Goal: Task Accomplishment & Management: Use online tool/utility

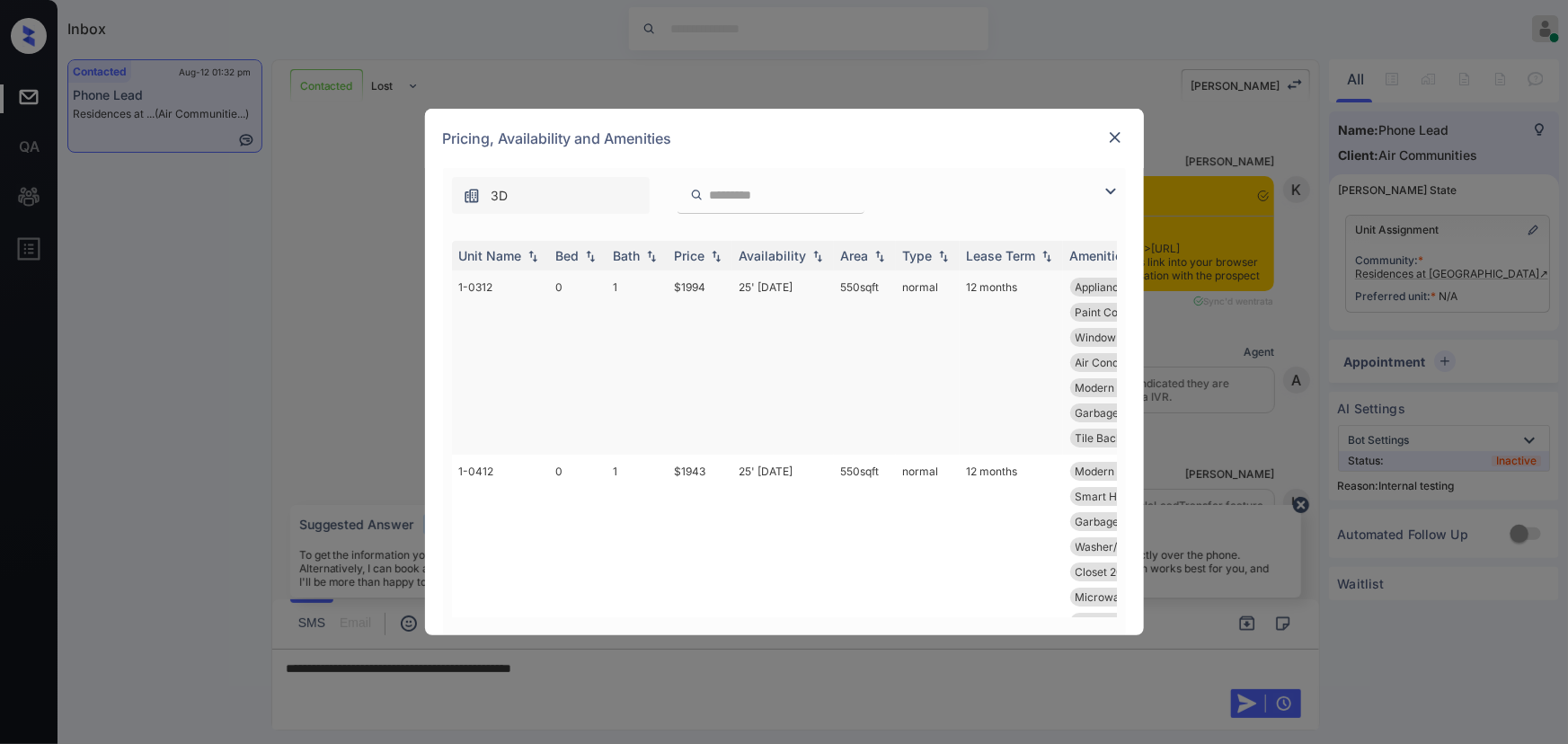
scroll to position [6954, 0]
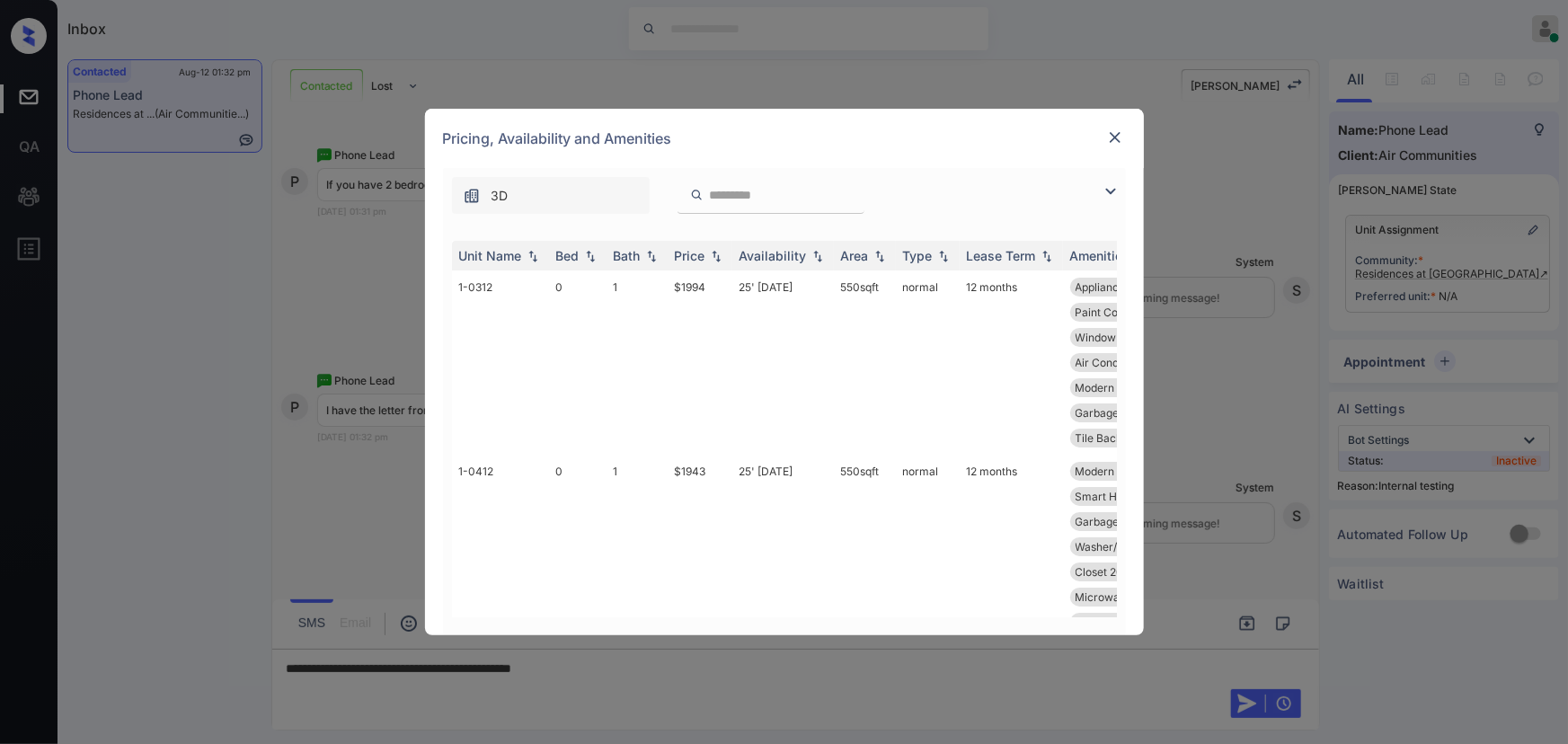
click at [1112, 184] on img at bounding box center [1110, 191] width 21 height 21
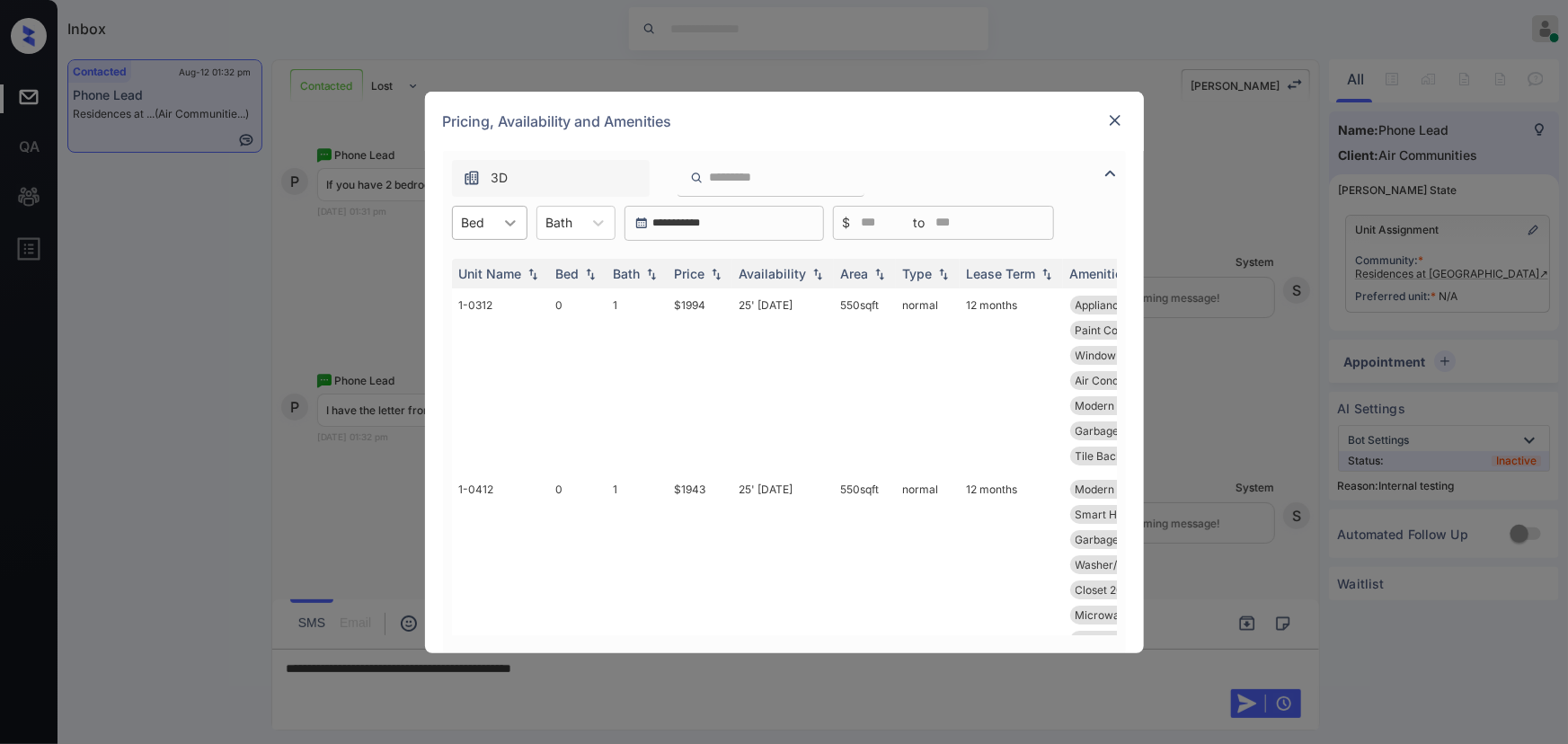
click at [505, 226] on icon at bounding box center [510, 223] width 18 height 18
click at [467, 326] on div "2" at bounding box center [490, 331] width 76 height 32
click at [593, 223] on div at bounding box center [609, 222] width 32 height 32
click at [575, 260] on div "1" at bounding box center [588, 267] width 80 height 32
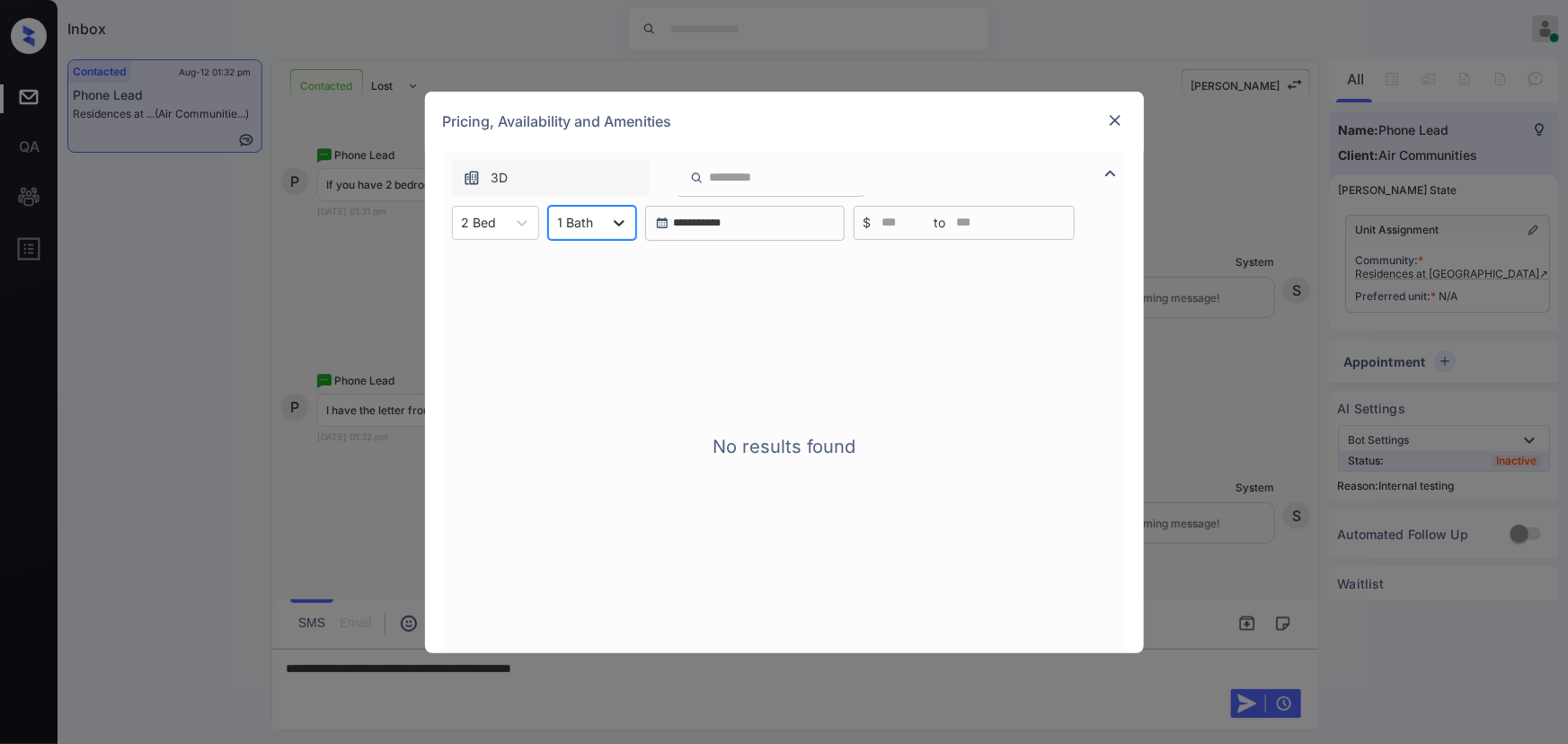
click at [613, 222] on icon at bounding box center [619, 223] width 18 height 18
click at [566, 300] on div "2" at bounding box center [592, 299] width 88 height 32
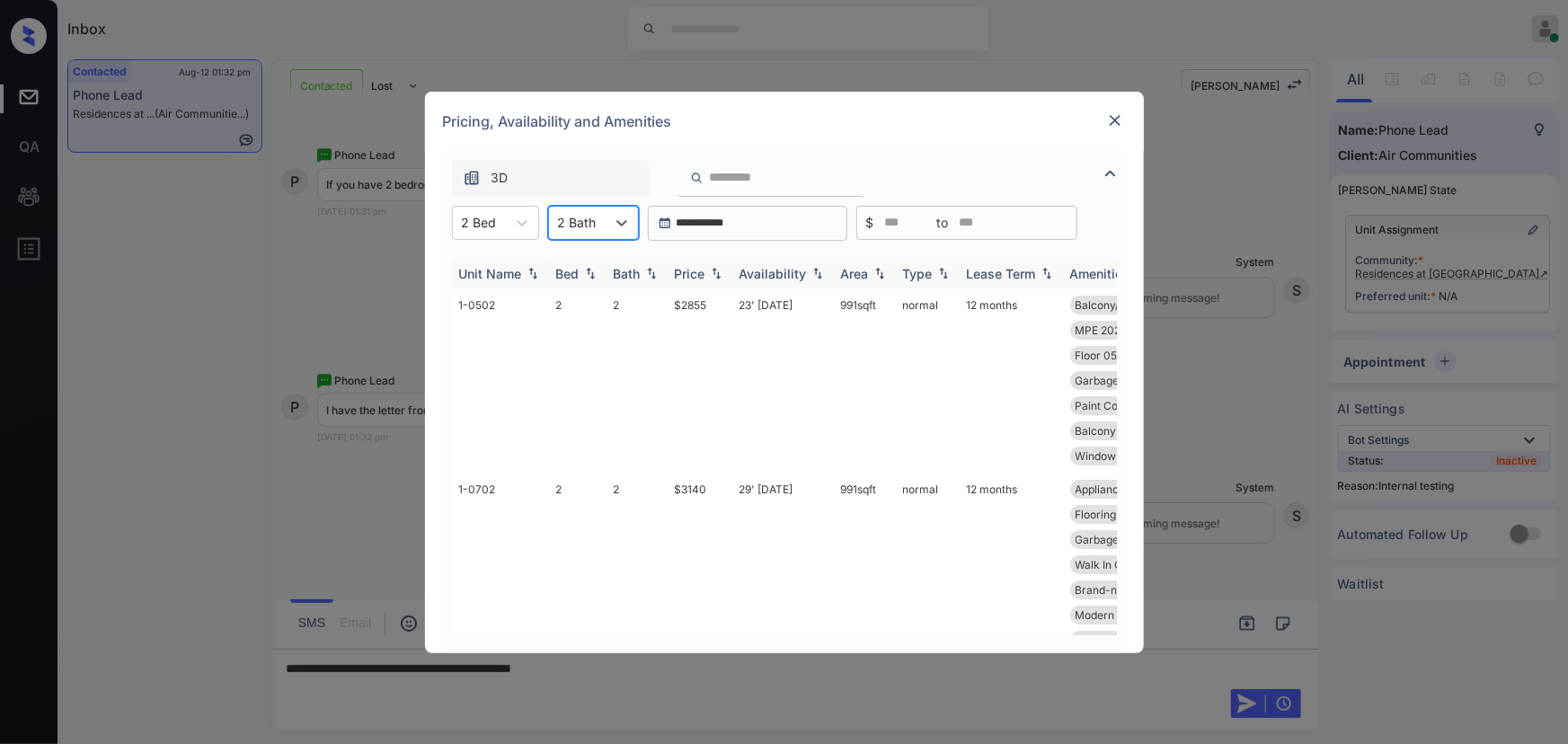
click at [707, 270] on img at bounding box center [716, 273] width 18 height 13
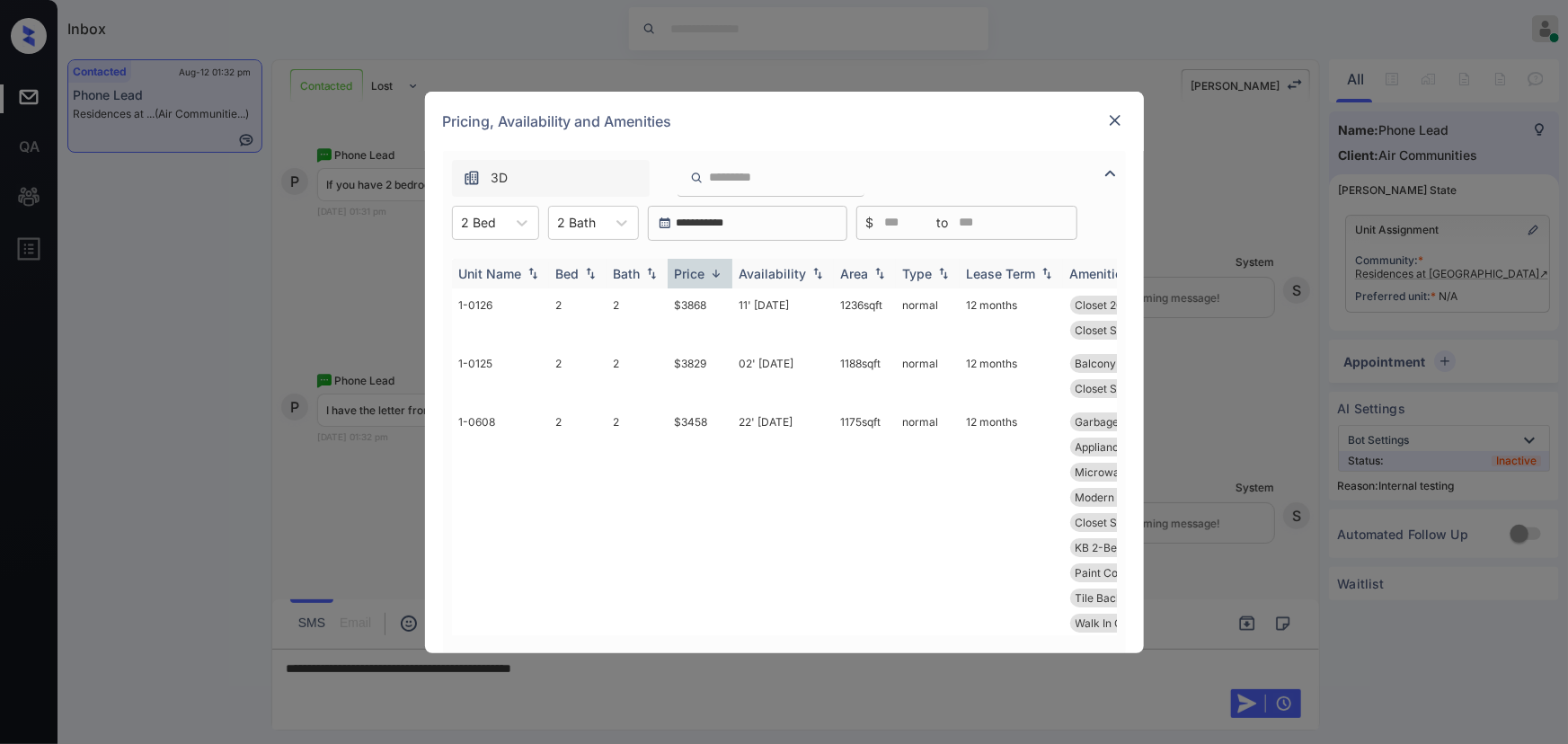
click at [707, 270] on img at bounding box center [716, 274] width 18 height 14
click at [793, 307] on td "01' Aug 25" at bounding box center [783, 380] width 102 height 184
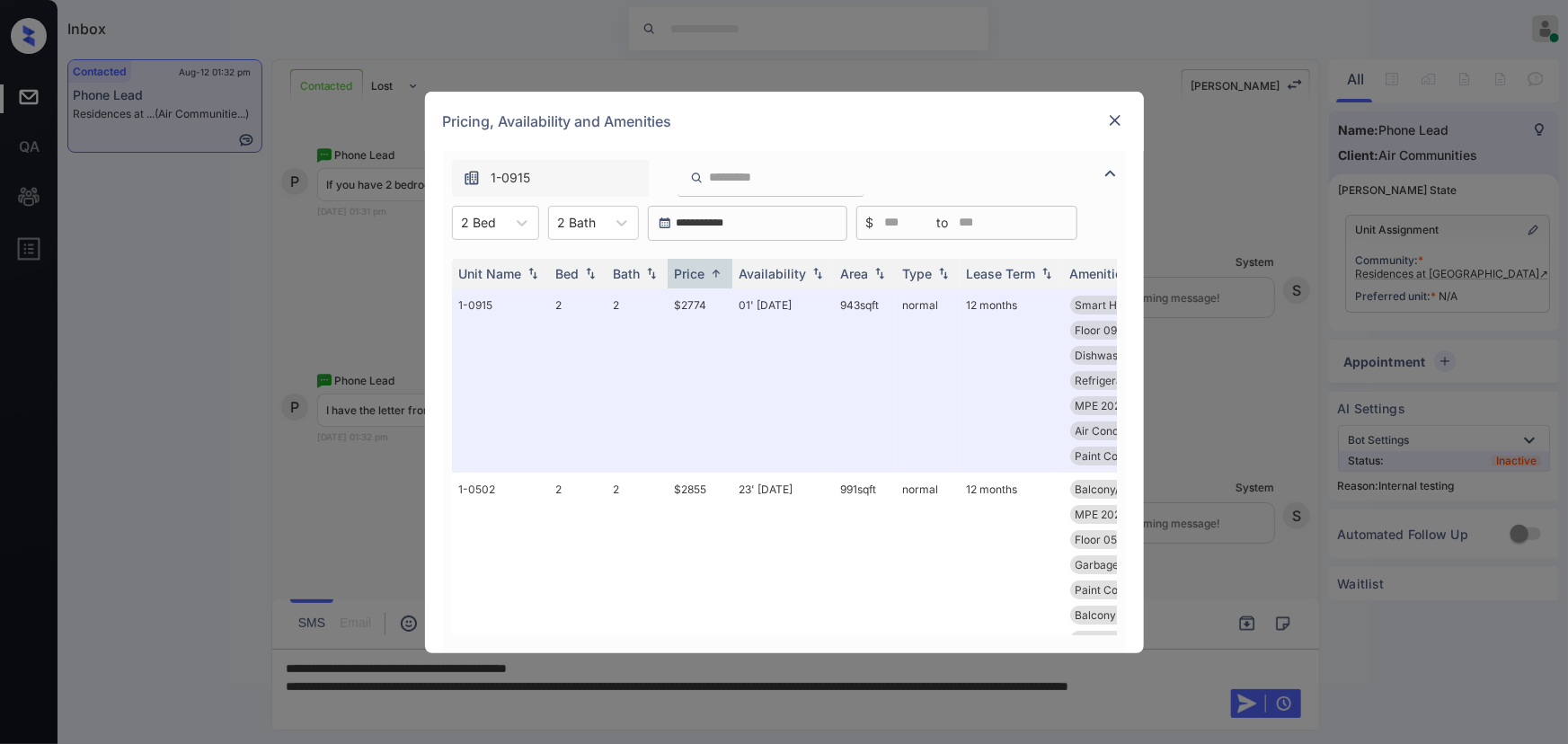
click at [1123, 116] on img at bounding box center [1115, 120] width 18 height 18
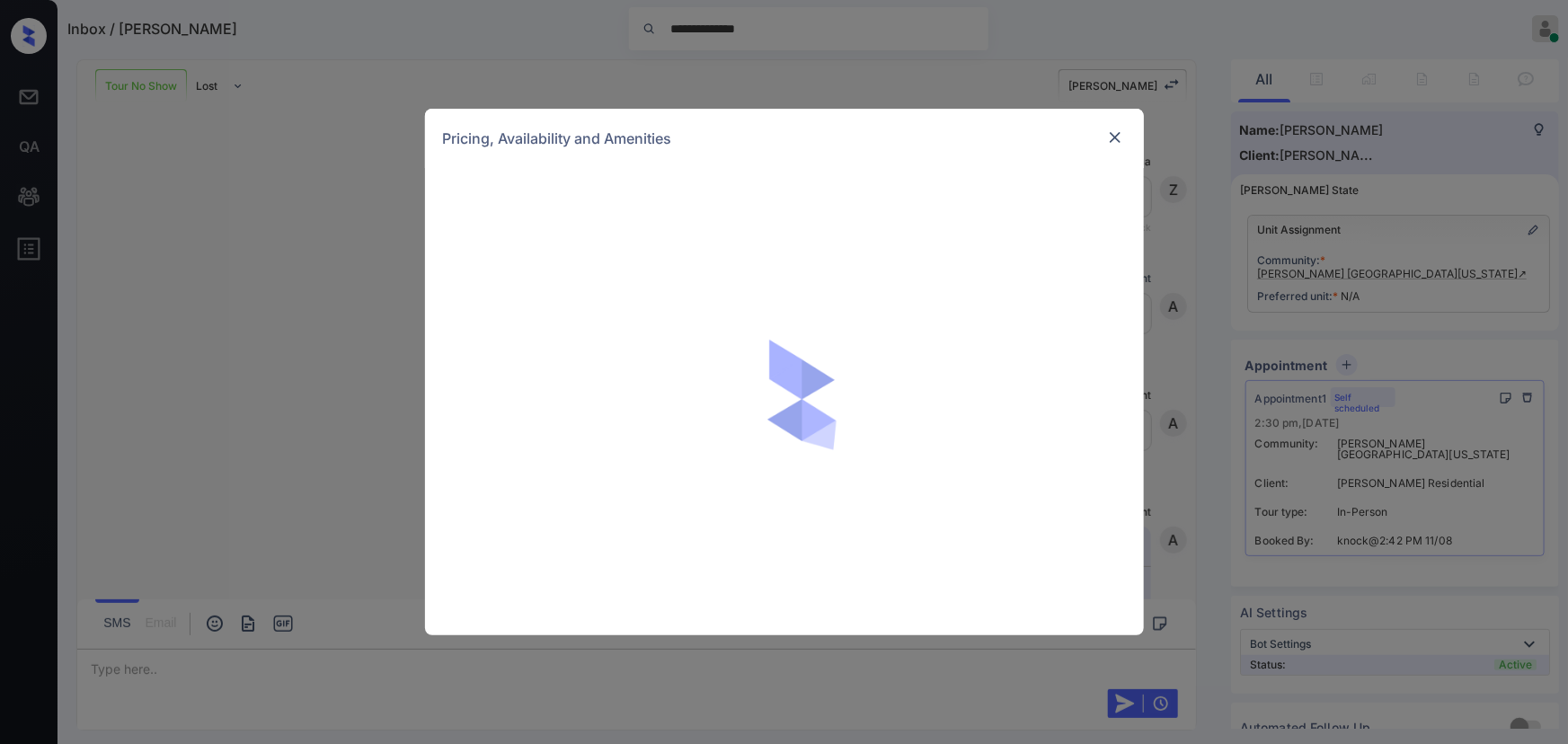
scroll to position [1198, 0]
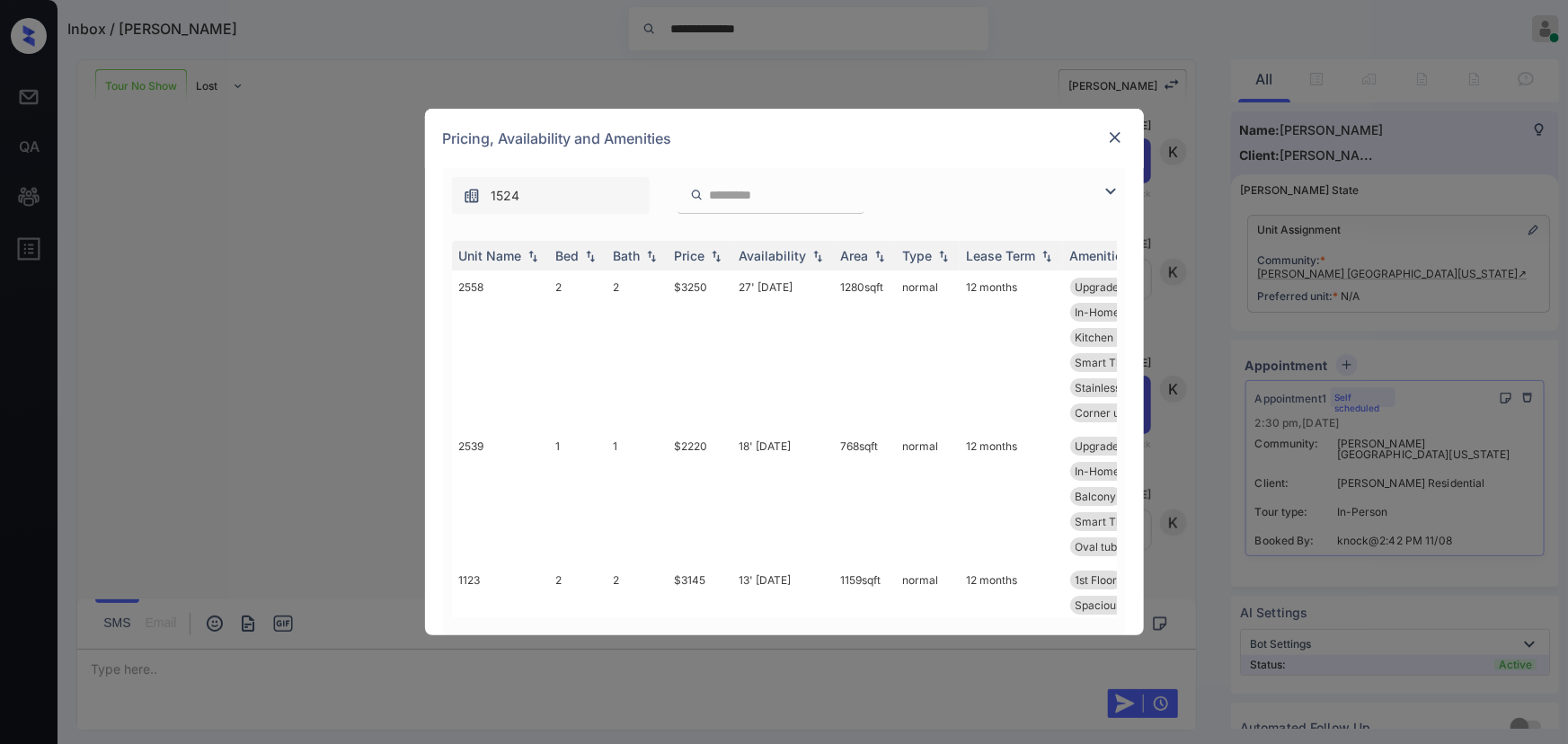
click at [1115, 192] on img at bounding box center [1110, 191] width 21 height 21
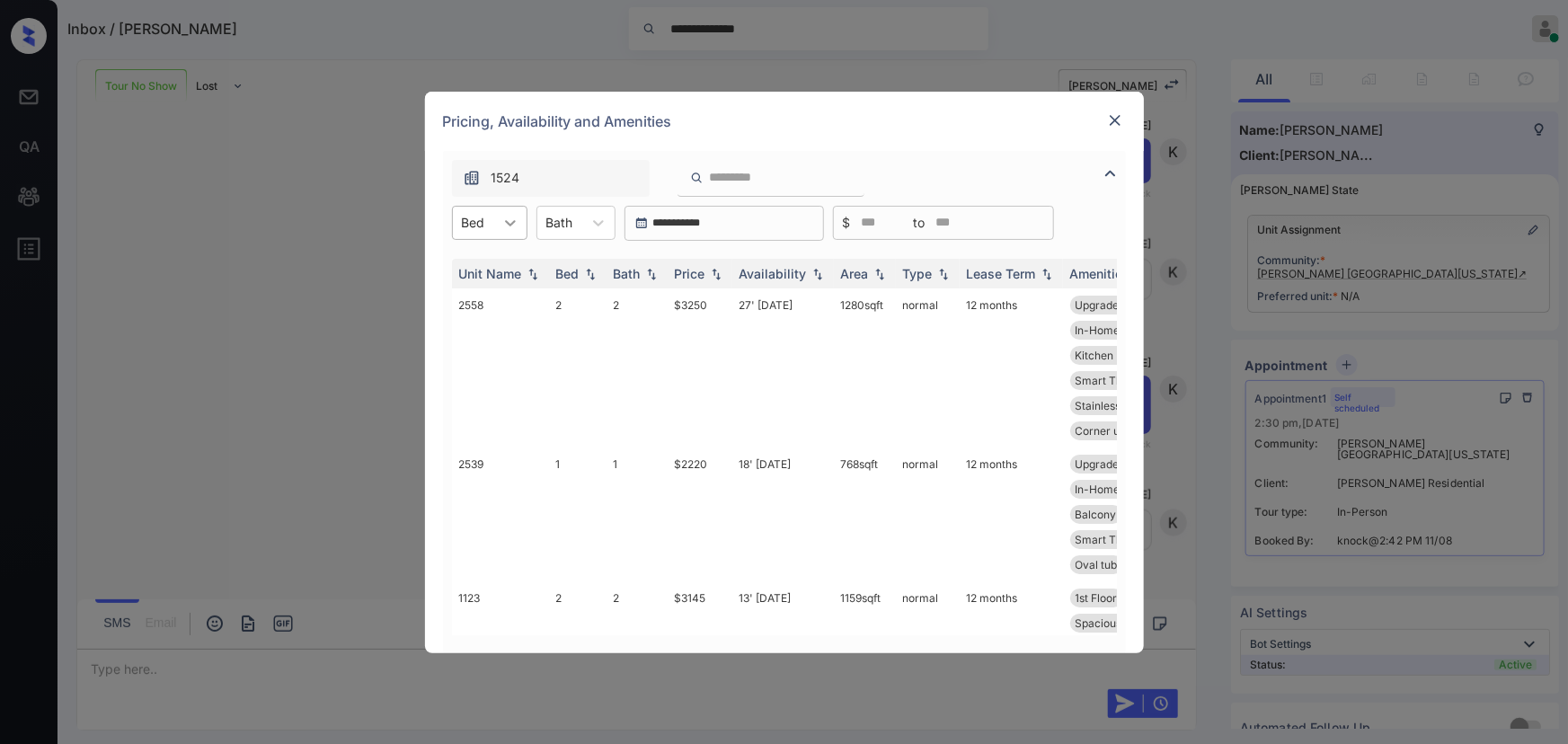
click at [513, 221] on icon at bounding box center [510, 223] width 11 height 6
click at [493, 300] on div "1" at bounding box center [490, 299] width 76 height 32
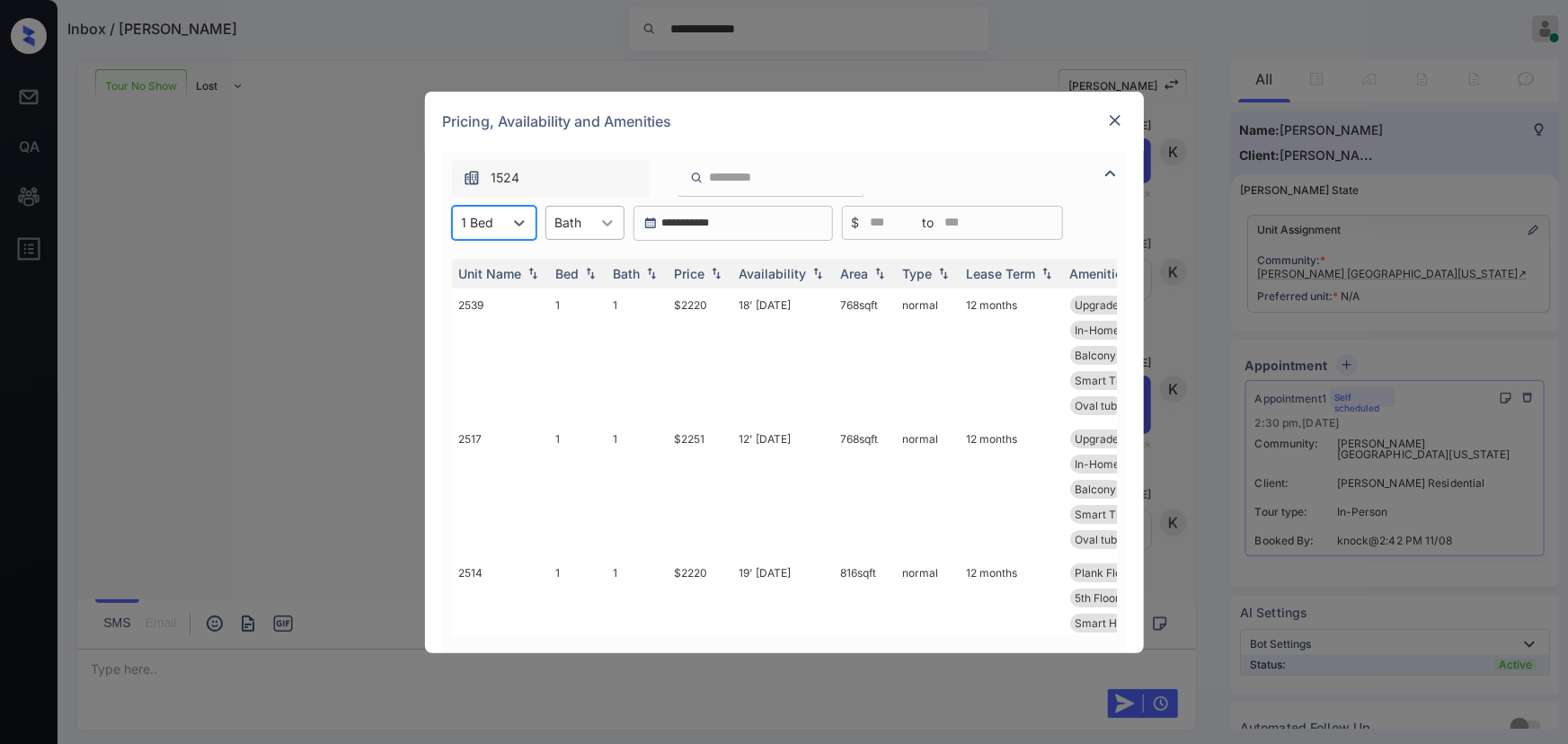
click at [605, 222] on icon at bounding box center [607, 223] width 18 height 18
click at [576, 266] on div "1" at bounding box center [585, 267] width 80 height 32
click at [717, 271] on img at bounding box center [716, 273] width 18 height 13
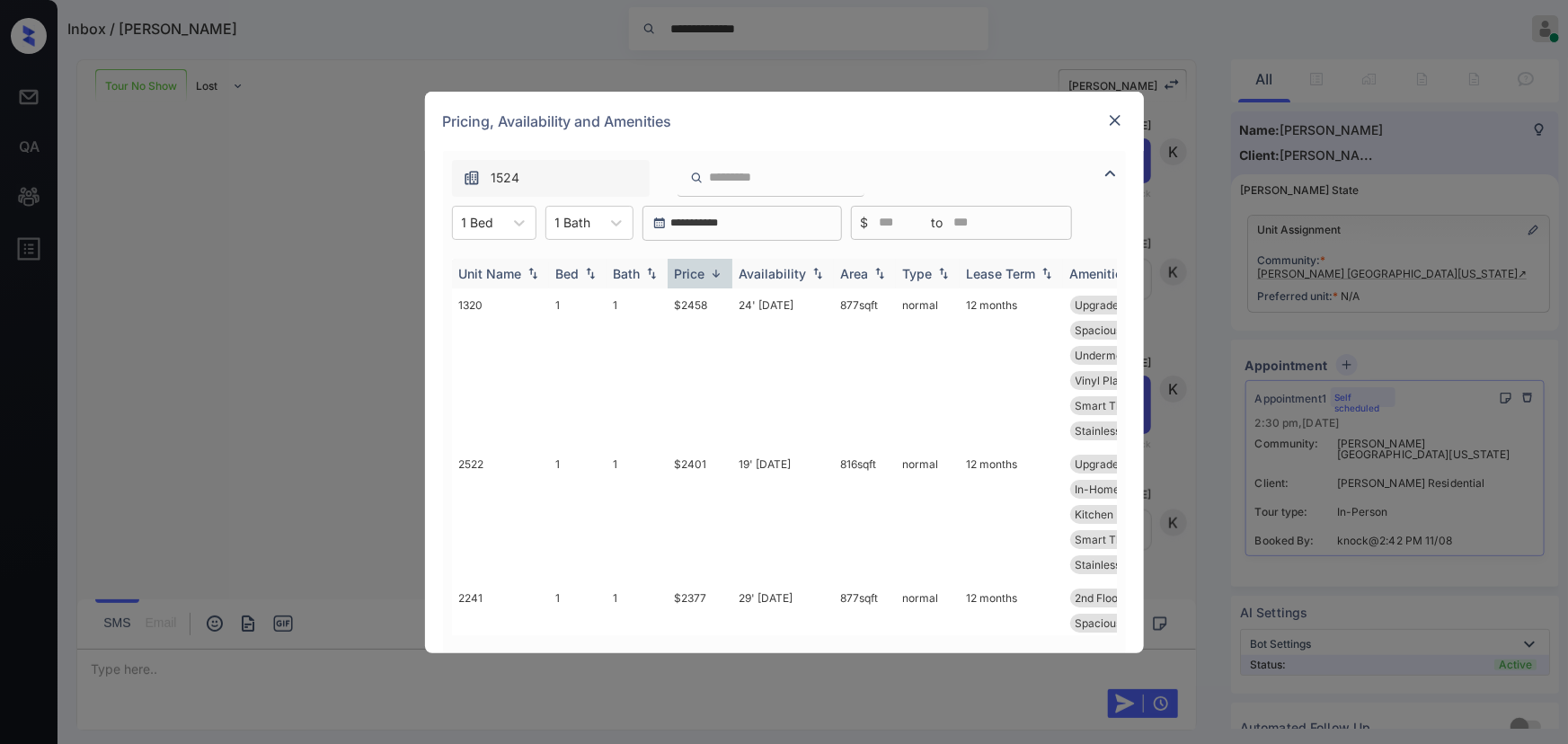
click at [717, 271] on img at bounding box center [716, 274] width 18 height 14
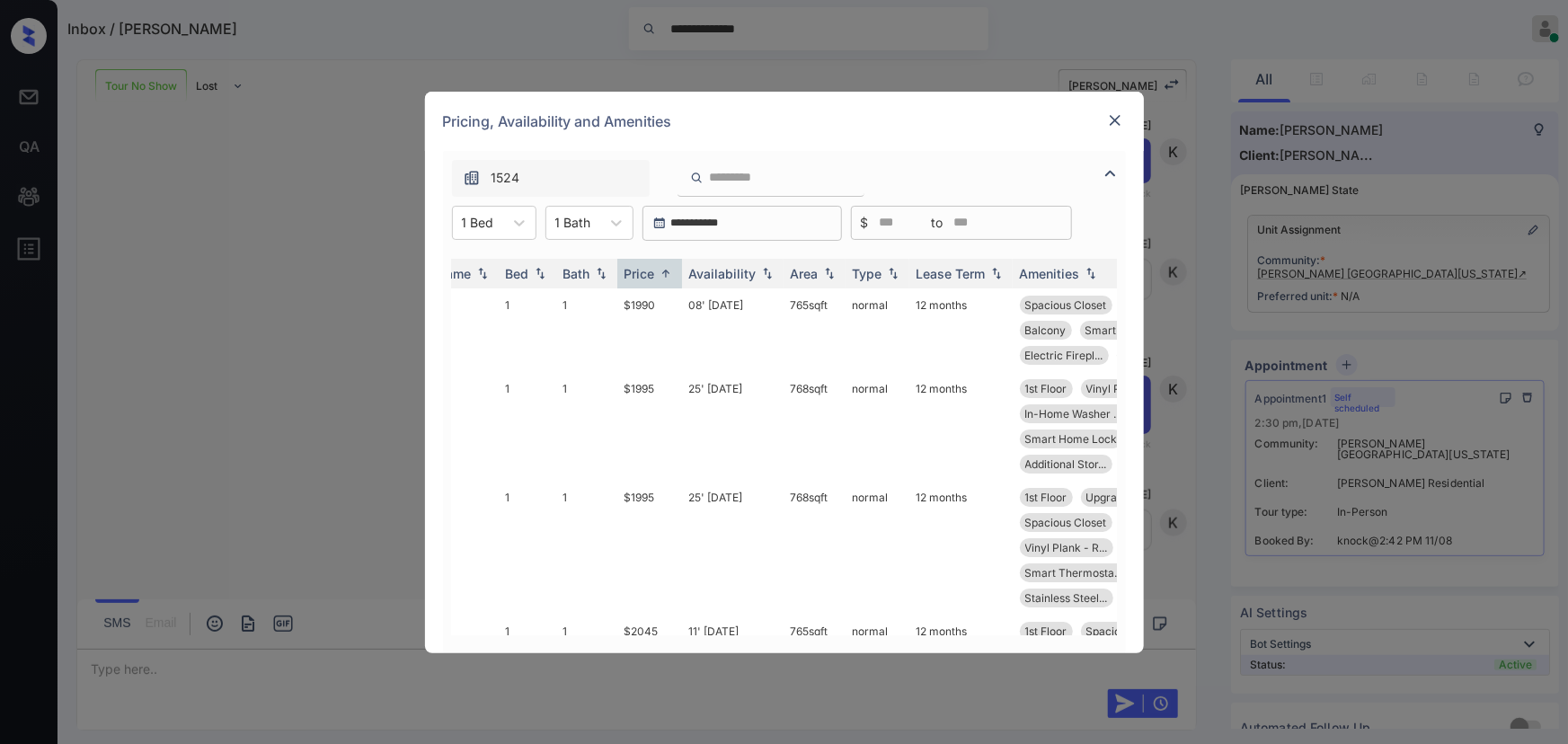
scroll to position [0, 45]
click at [654, 304] on td "$1990" at bounding box center [655, 330] width 65 height 83
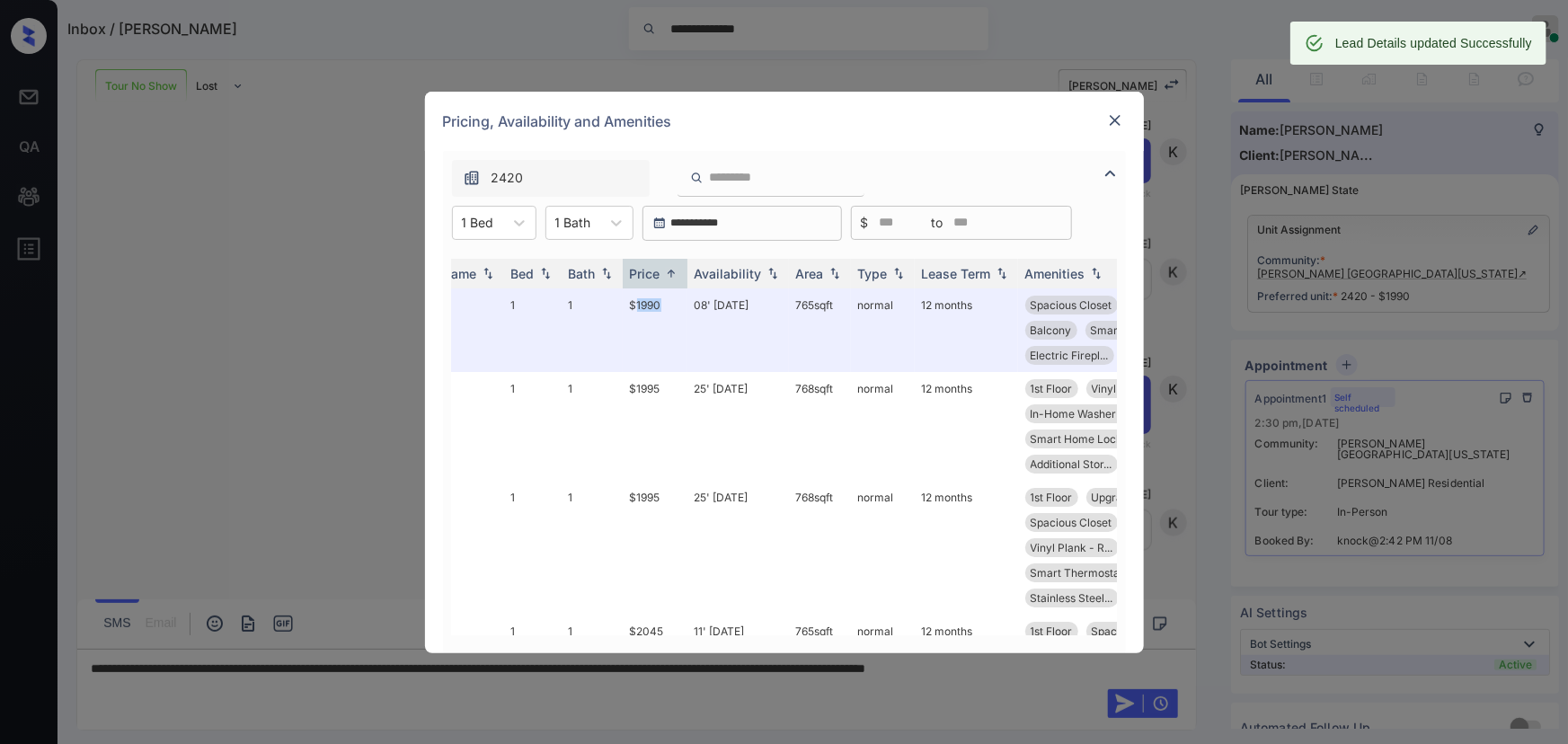
click at [1120, 116] on img at bounding box center [1115, 120] width 18 height 18
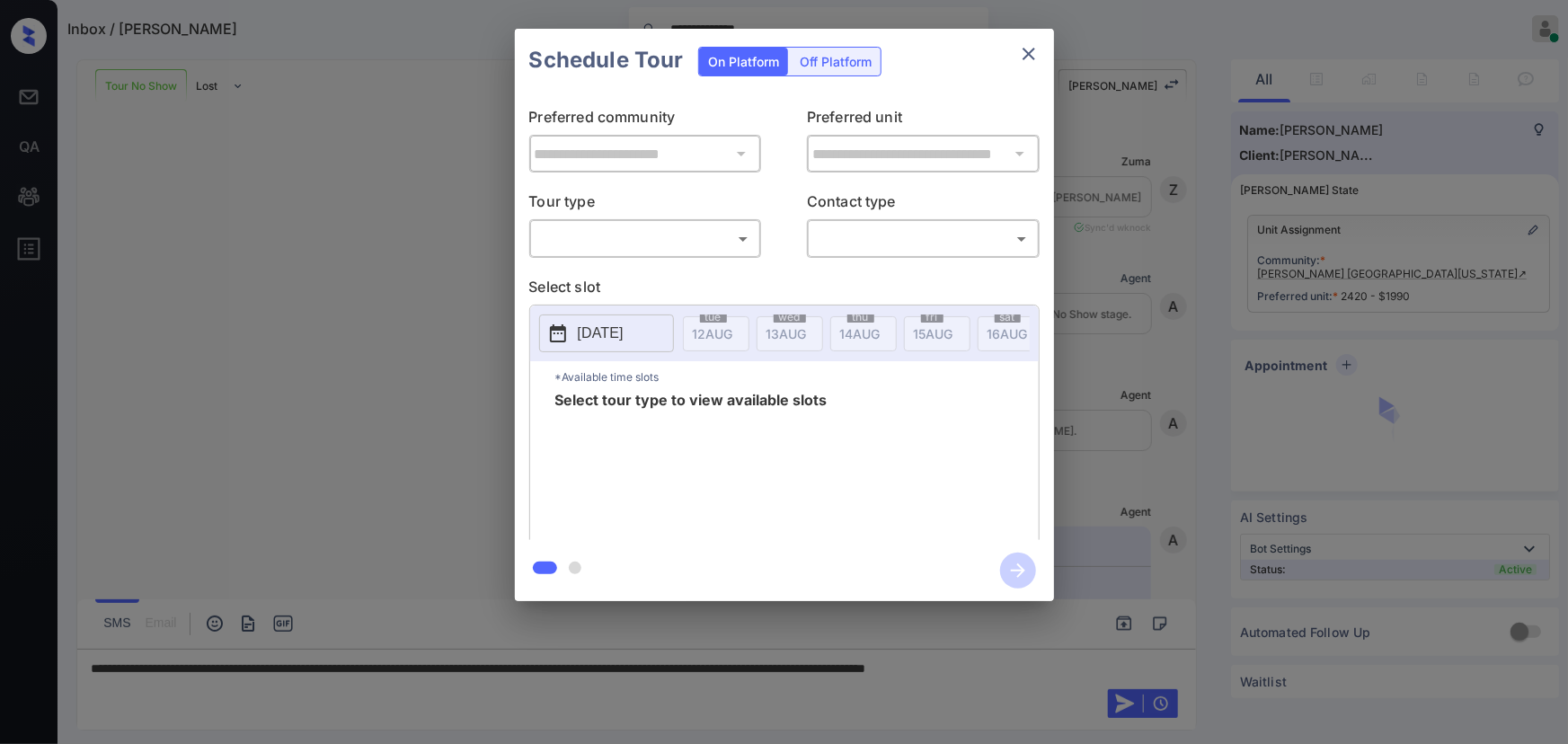
scroll to position [1316, 0]
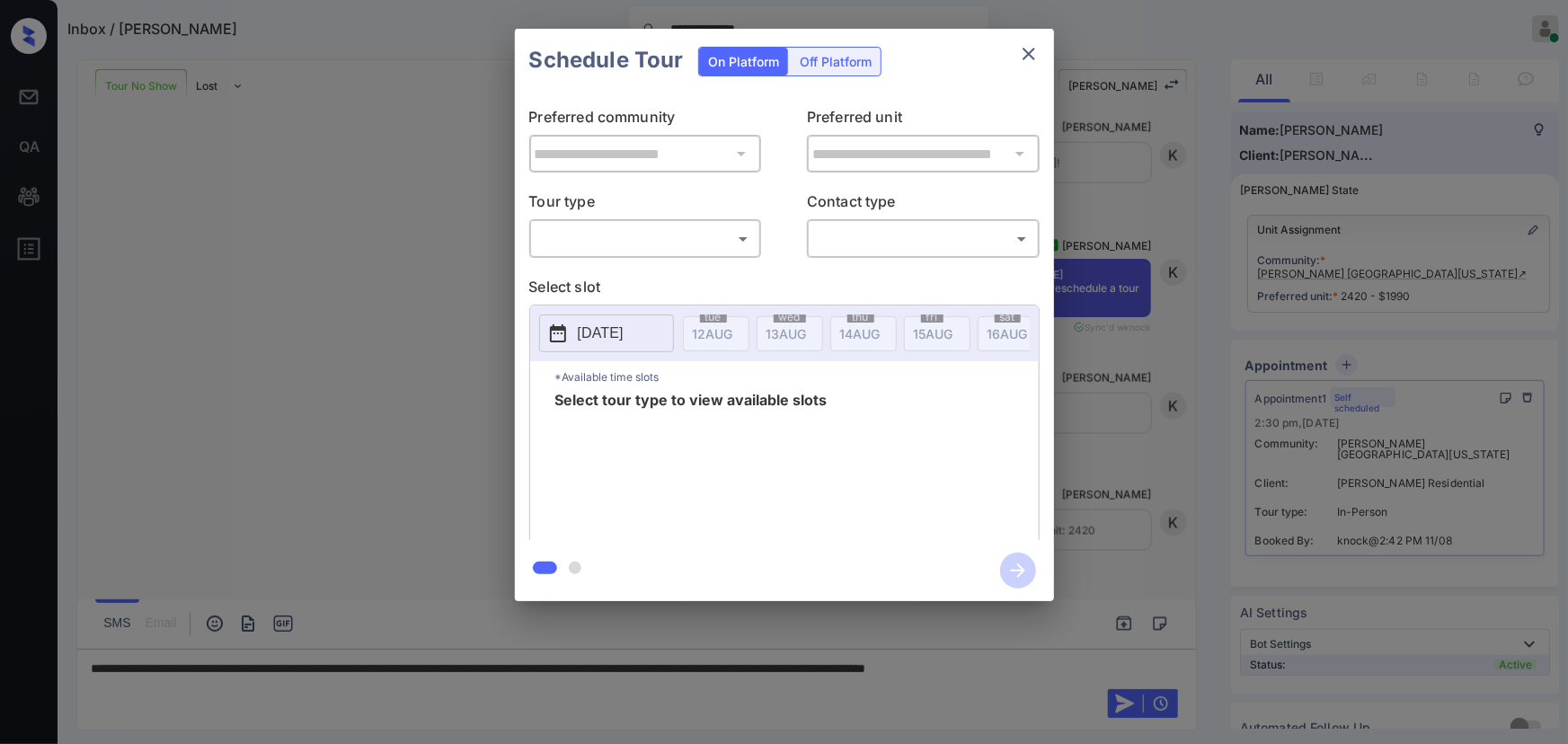
click at [668, 233] on body "**********" at bounding box center [784, 372] width 1568 height 744
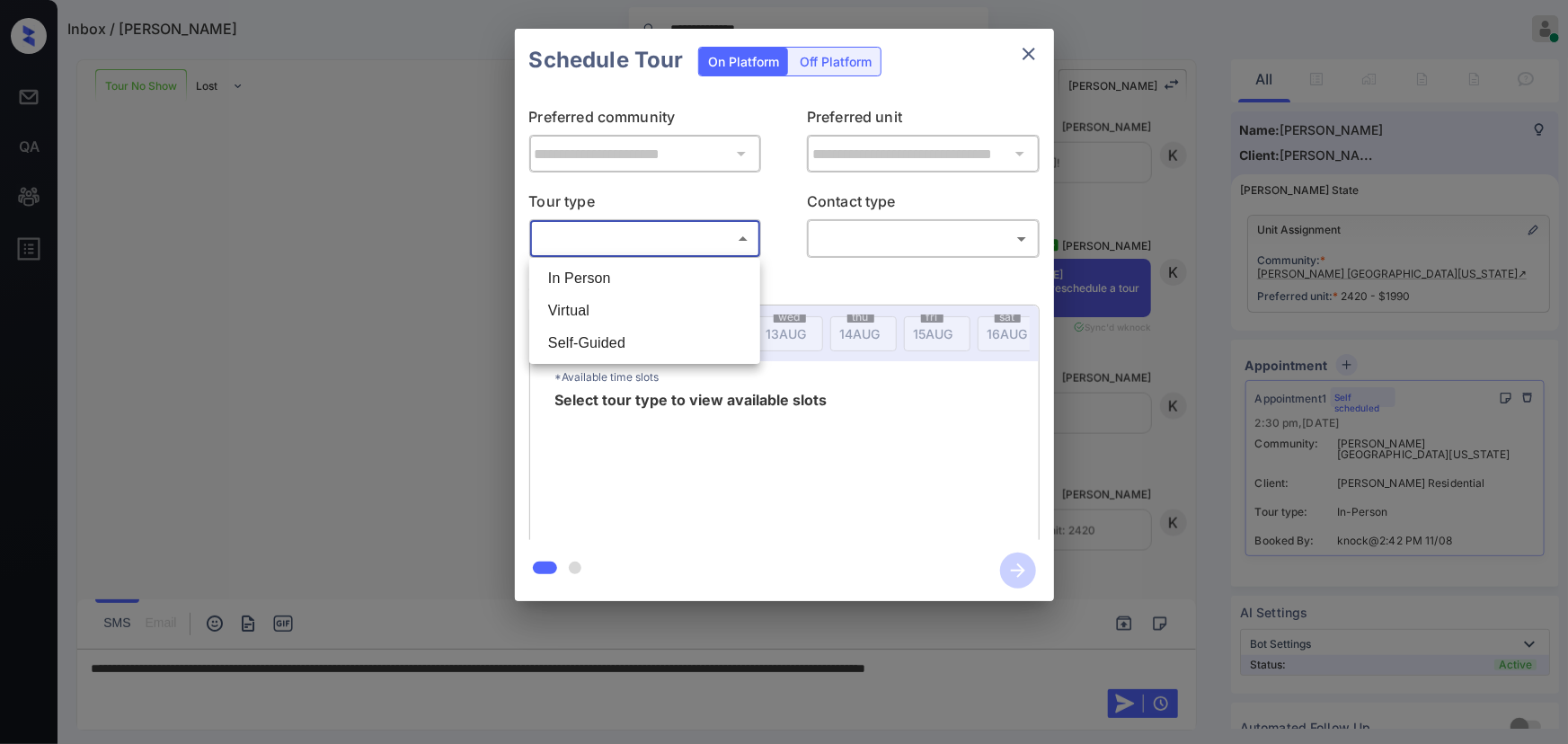
click at [595, 275] on li "In Person" at bounding box center [644, 278] width 222 height 32
type input "********"
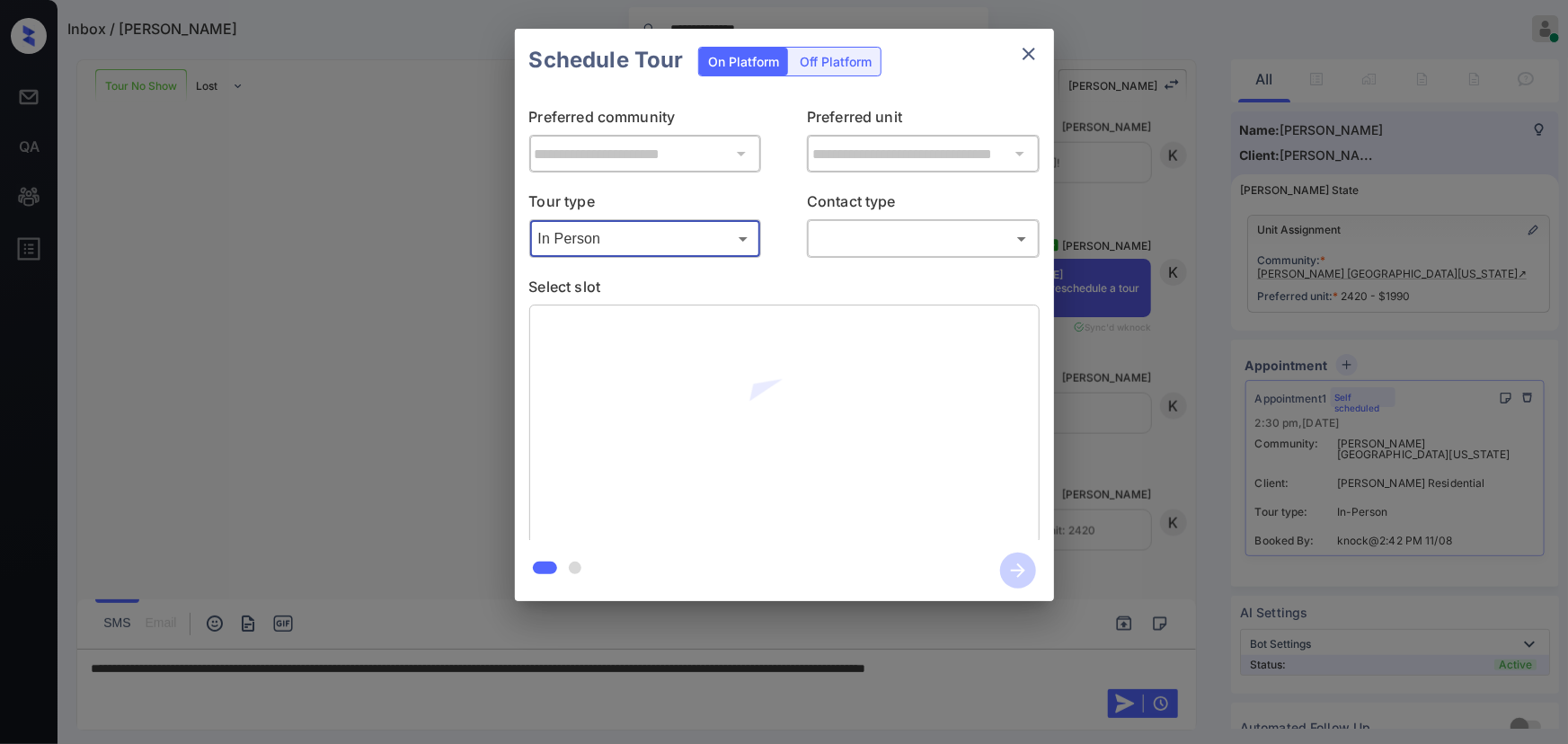
click at [913, 242] on body "**********" at bounding box center [784, 372] width 1568 height 744
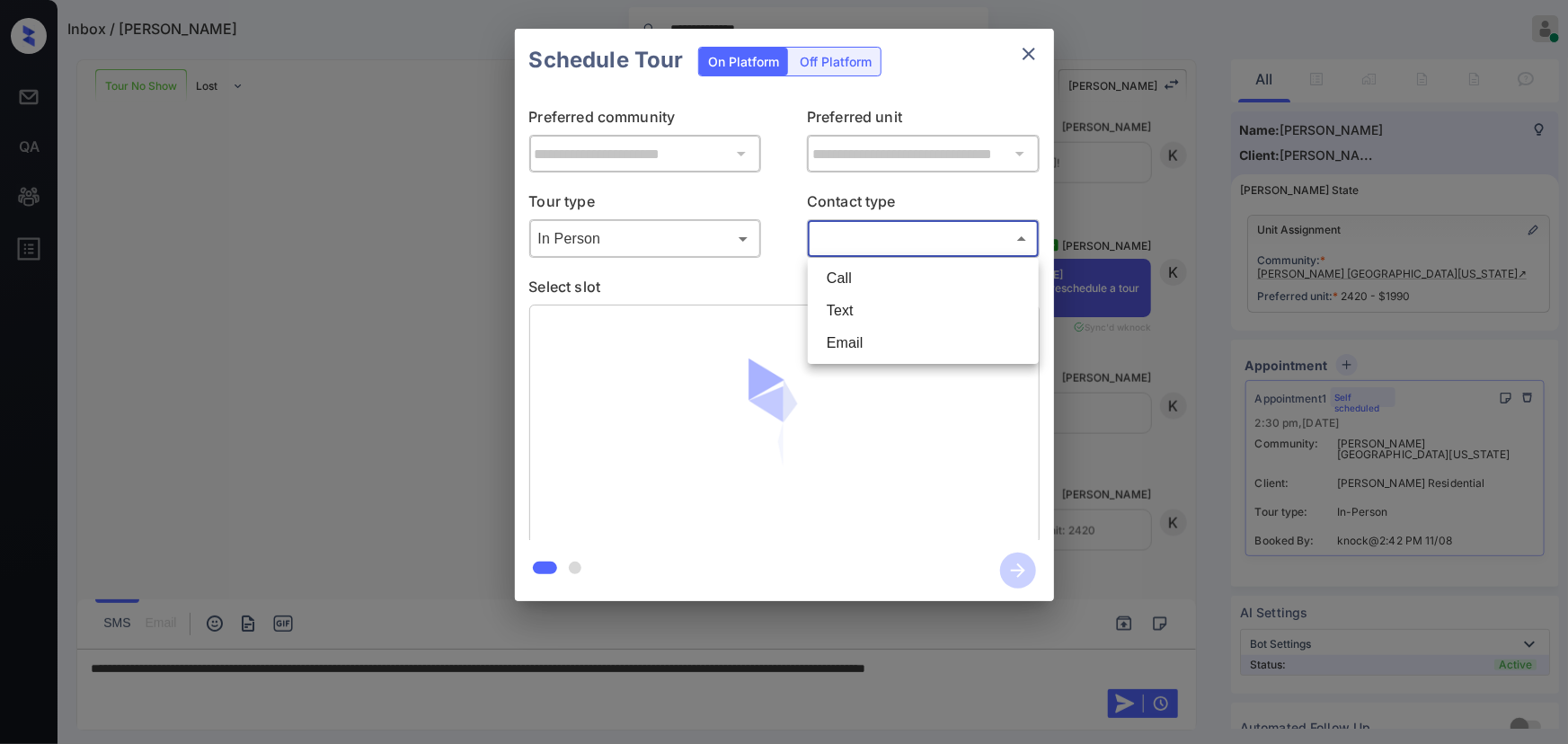
click at [837, 304] on li "Text" at bounding box center [923, 310] width 222 height 32
type input "****"
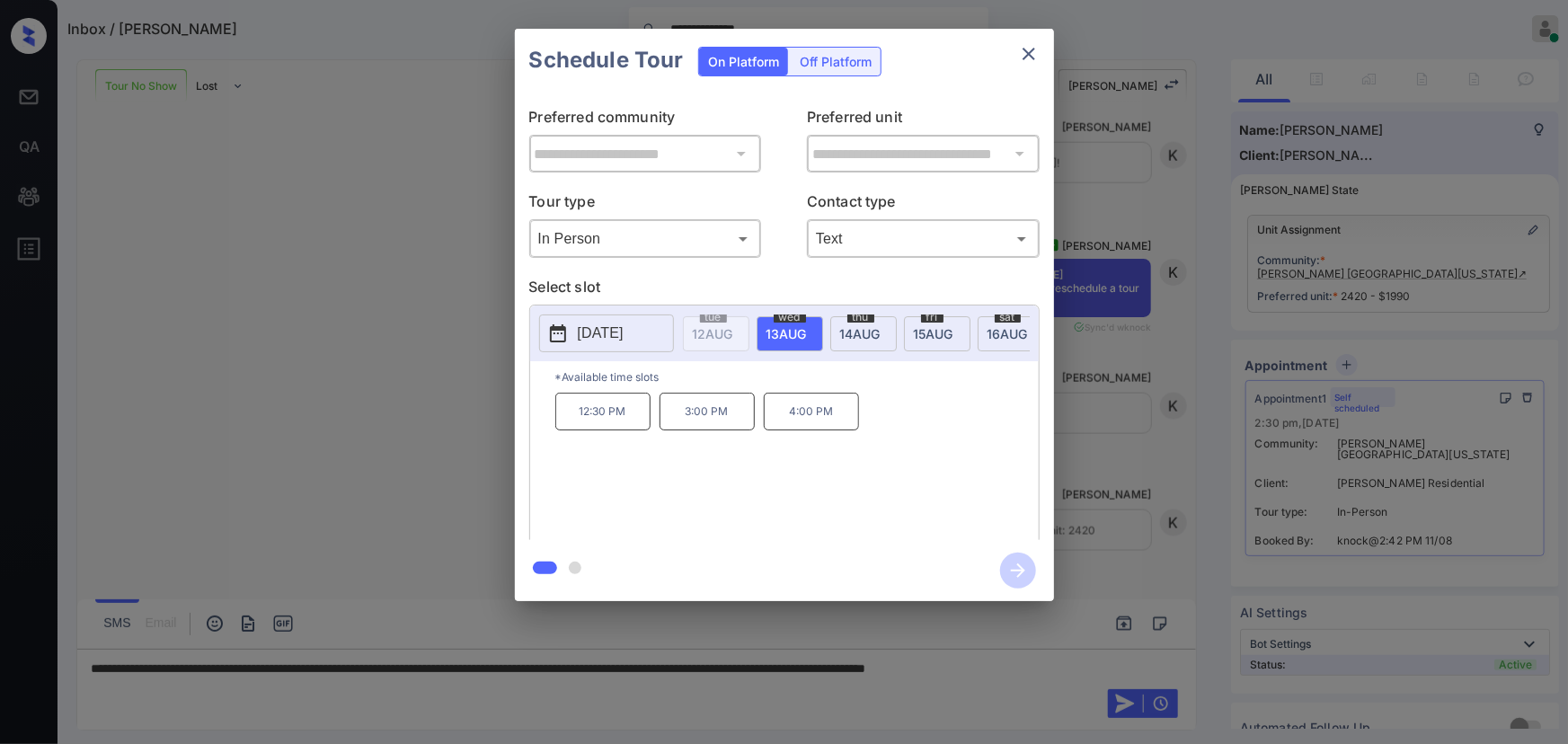
click at [733, 333] on span "14 AUG" at bounding box center [713, 334] width 41 height 16
click at [733, 330] on span "15 AUG" at bounding box center [713, 334] width 41 height 16
click at [733, 333] on span "16 AUG" at bounding box center [713, 334] width 41 height 16
click at [284, 329] on span "18 AUG" at bounding box center [264, 334] width 41 height 16
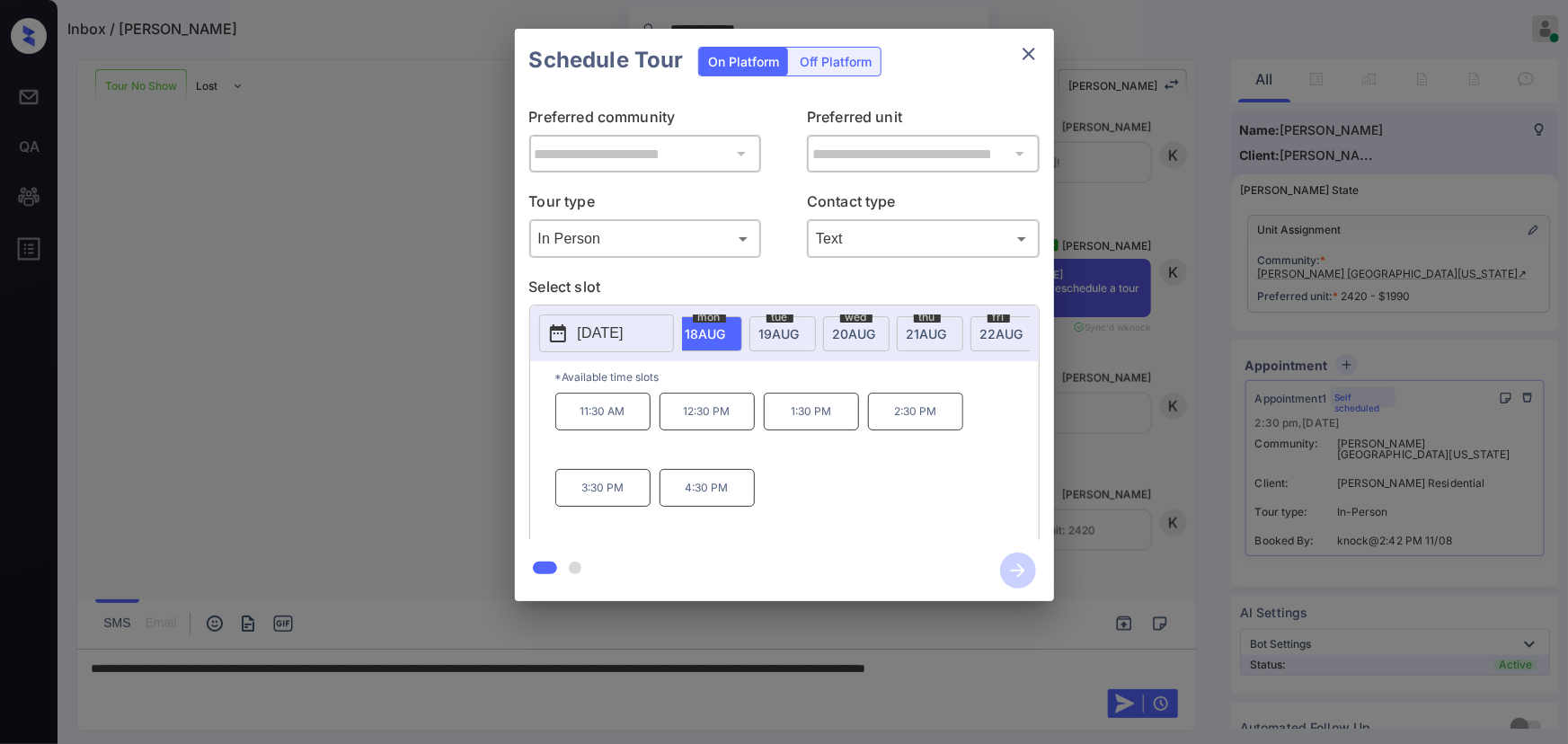
click at [711, 490] on p "4:30 PM" at bounding box center [707, 488] width 95 height 38
click at [963, 666] on div at bounding box center [784, 372] width 1568 height 744
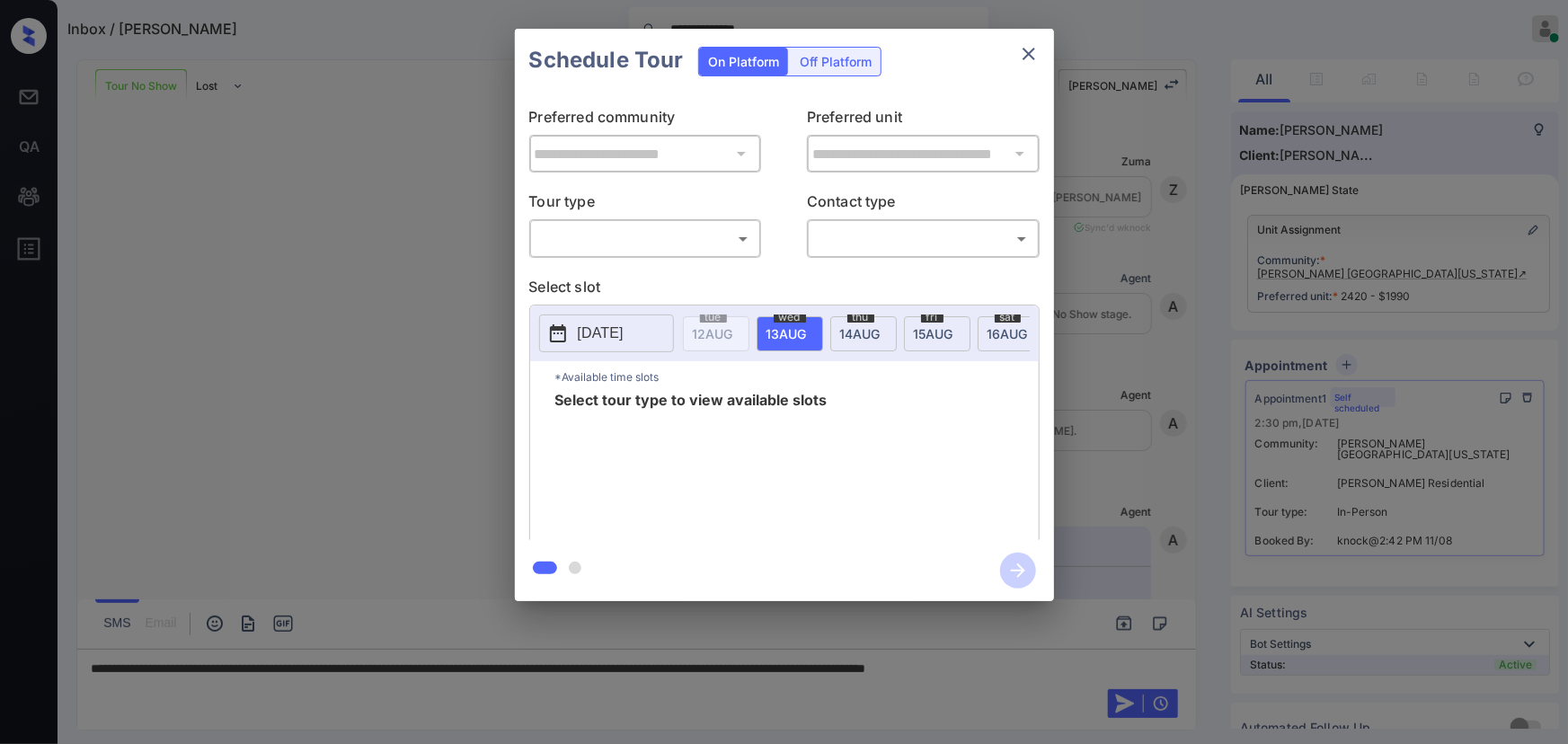
scroll to position [1433, 0]
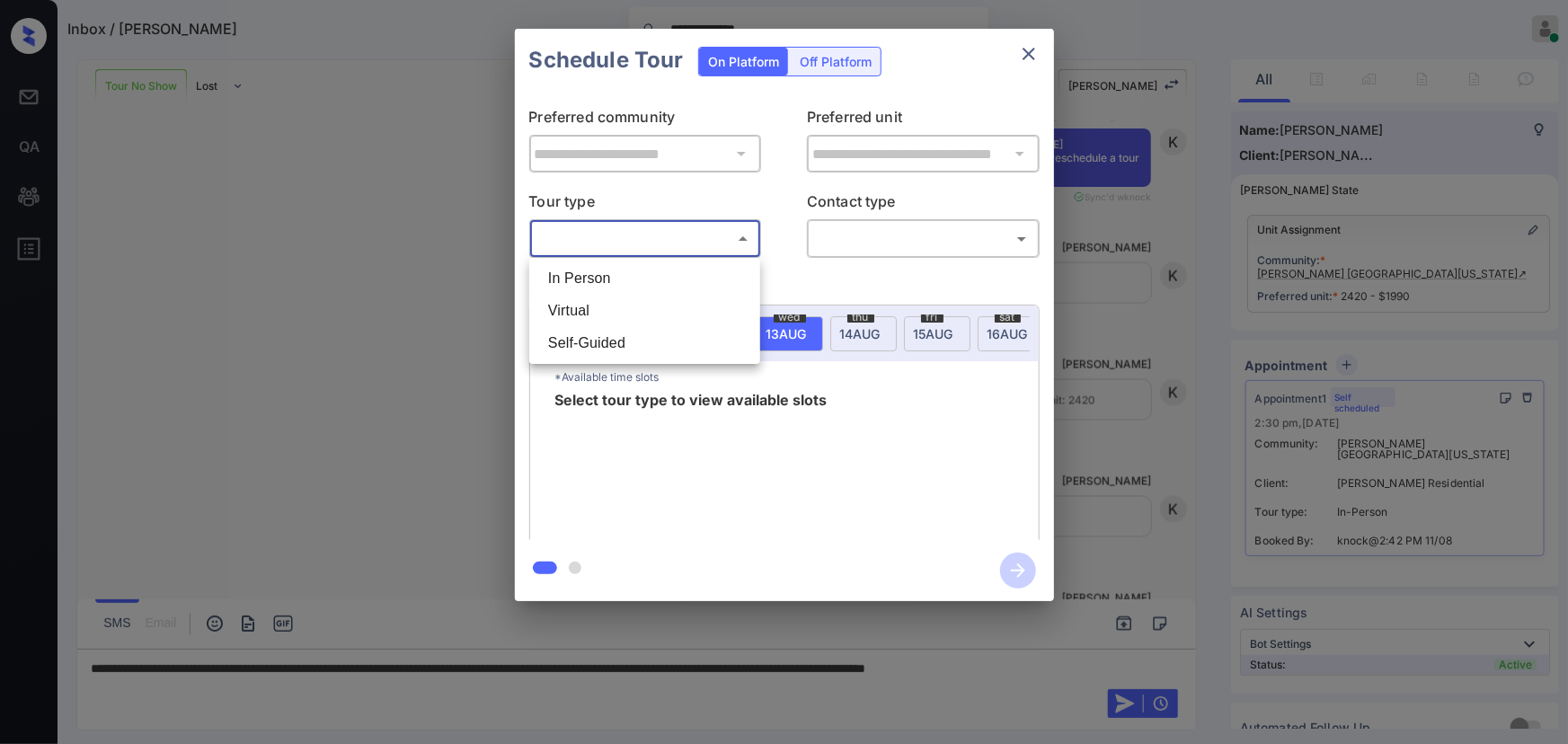
click at [612, 229] on body "**********" at bounding box center [784, 372] width 1568 height 744
click at [598, 275] on li "In Person" at bounding box center [644, 278] width 222 height 32
type input "********"
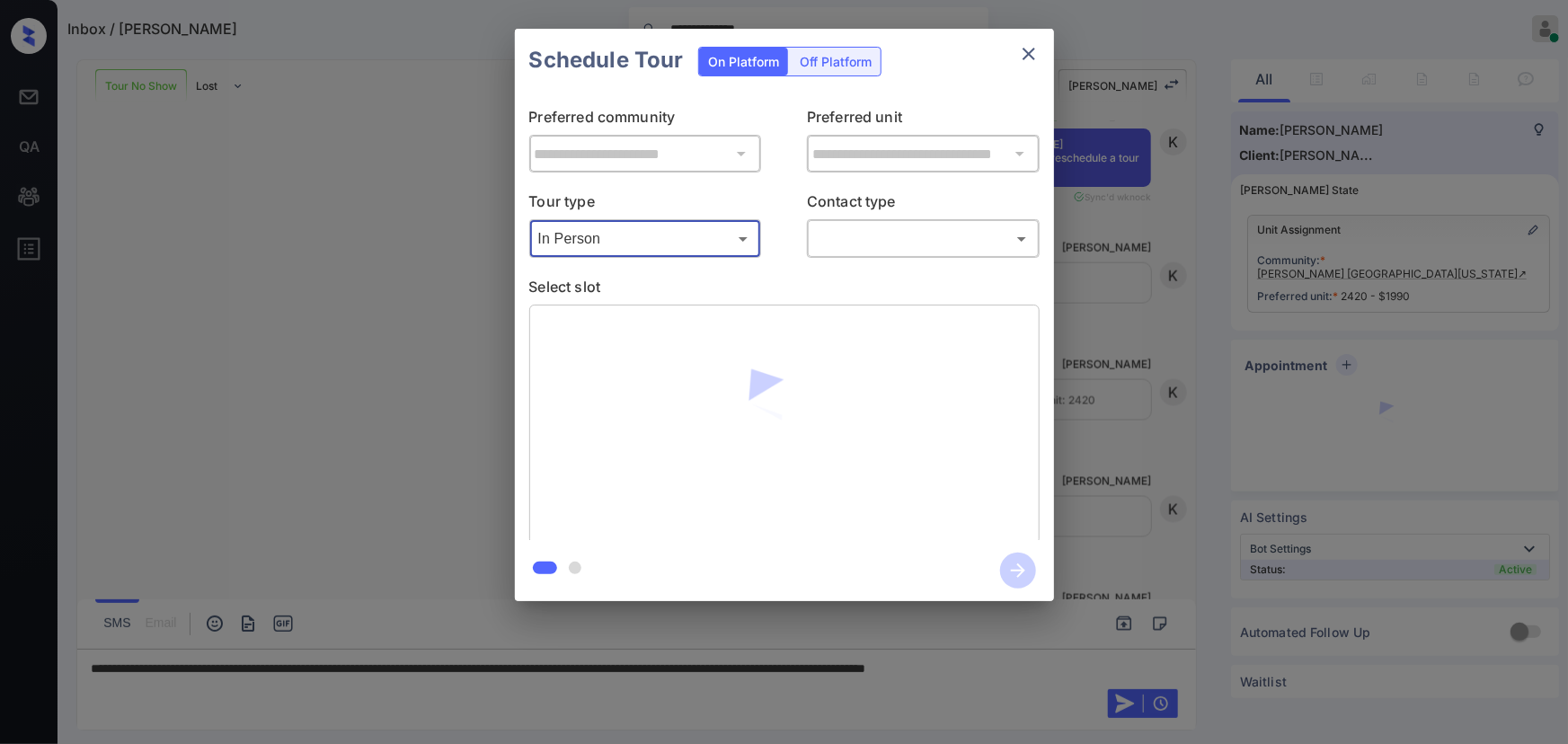
click at [852, 241] on body "**********" at bounding box center [784, 372] width 1568 height 744
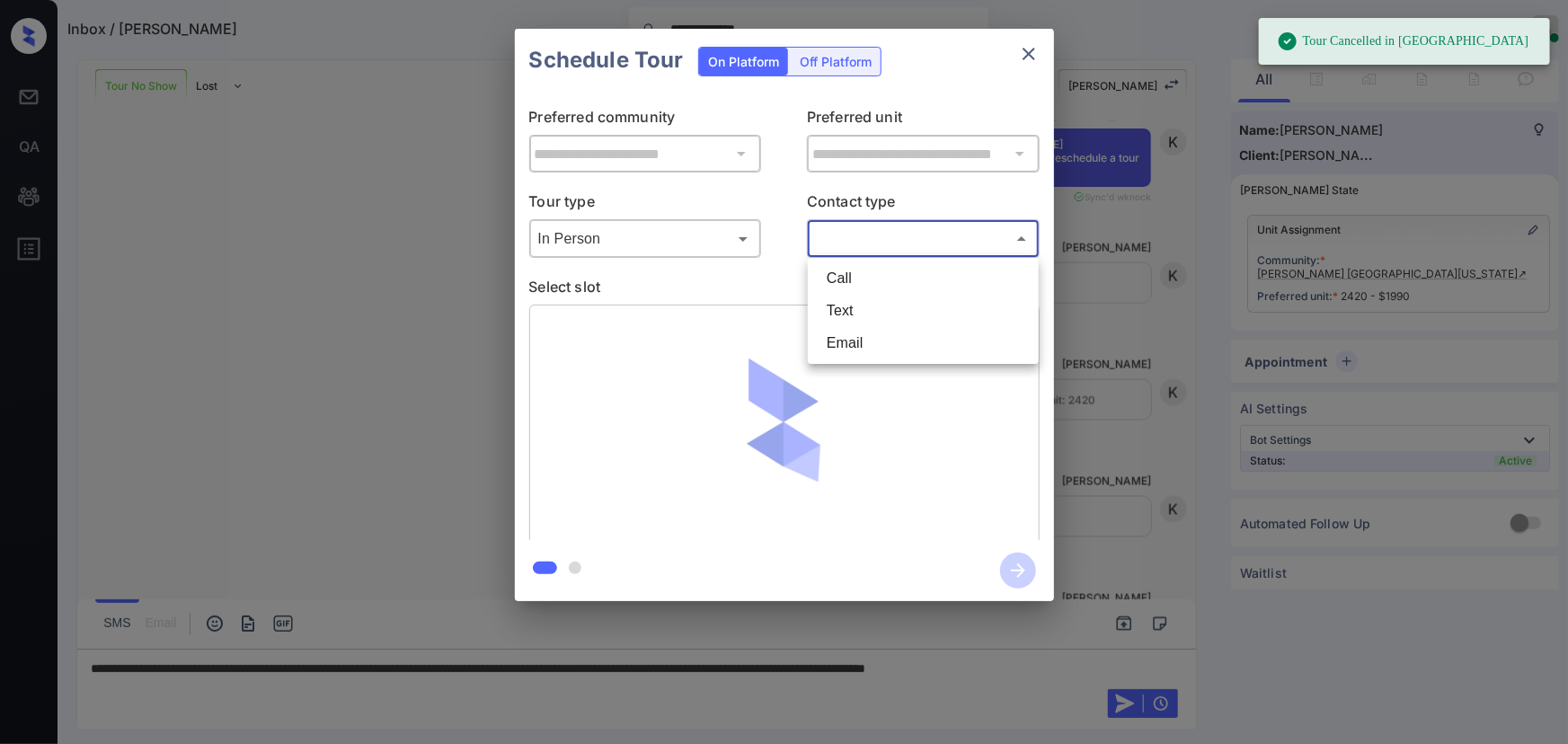
click at [839, 307] on li "Text" at bounding box center [923, 310] width 222 height 32
type input "****"
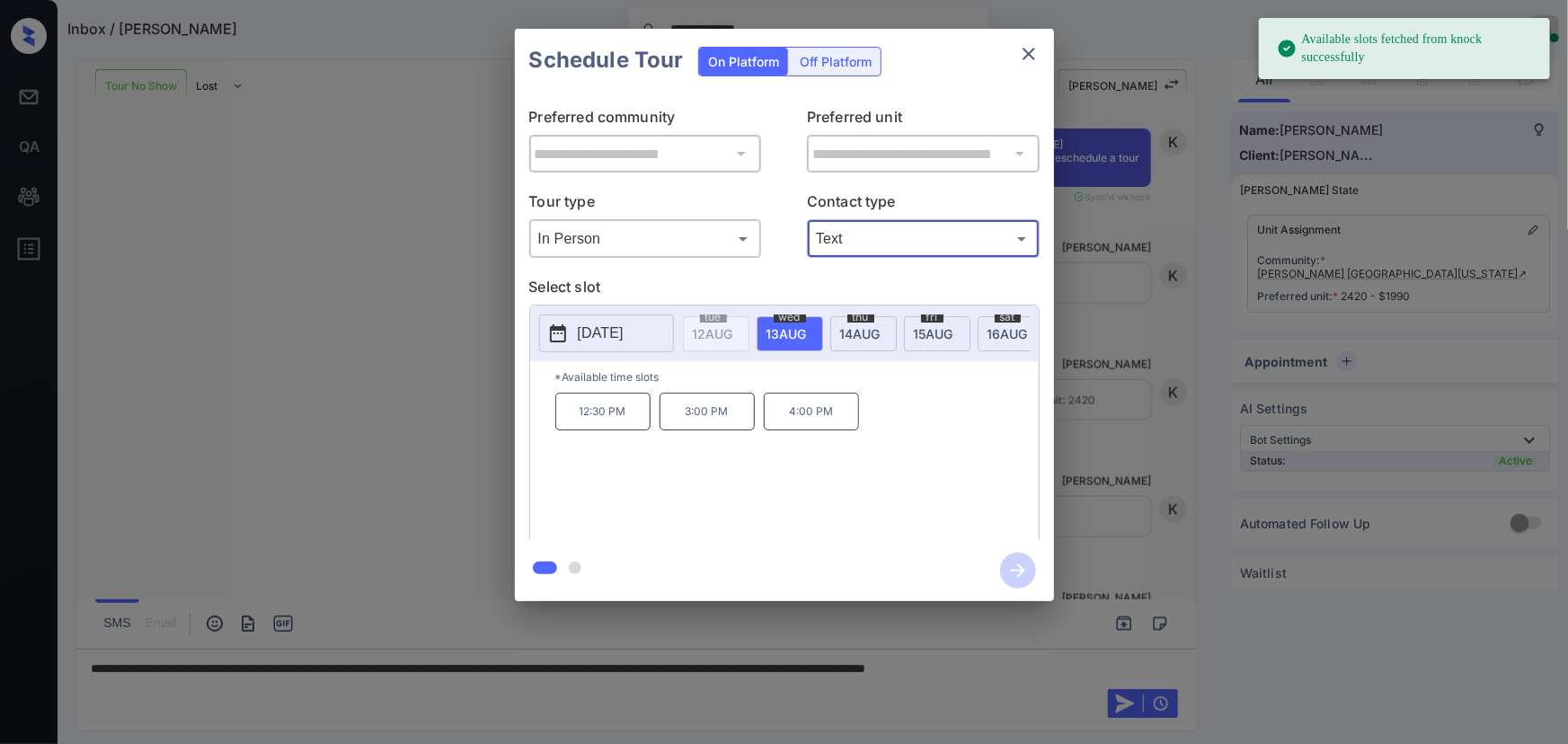
click at [624, 326] on p "2025-08-13" at bounding box center [600, 334] width 46 height 21
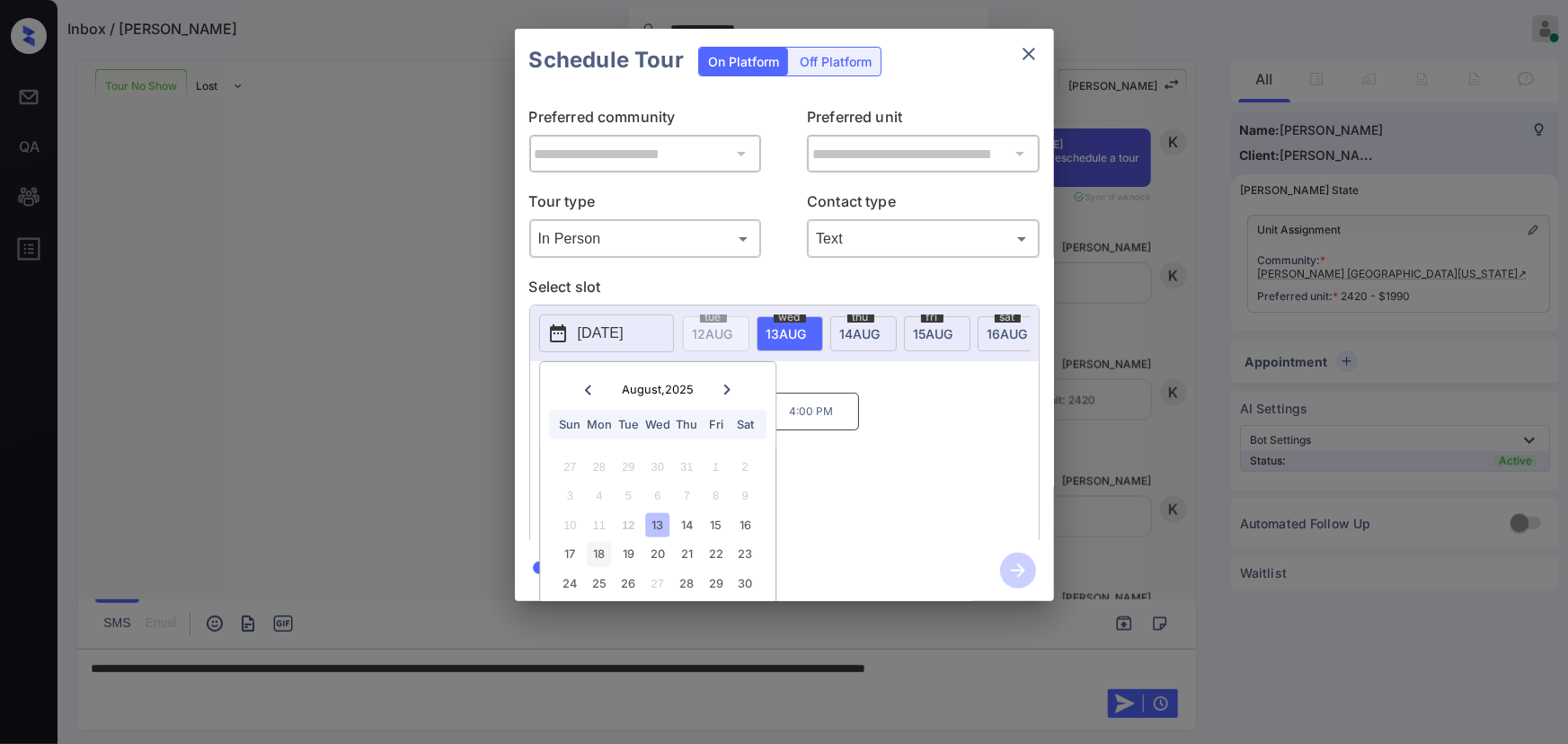
click at [602, 556] on div "18" at bounding box center [598, 554] width 24 height 24
click at [603, 556] on div "18" at bounding box center [598, 554] width 24 height 24
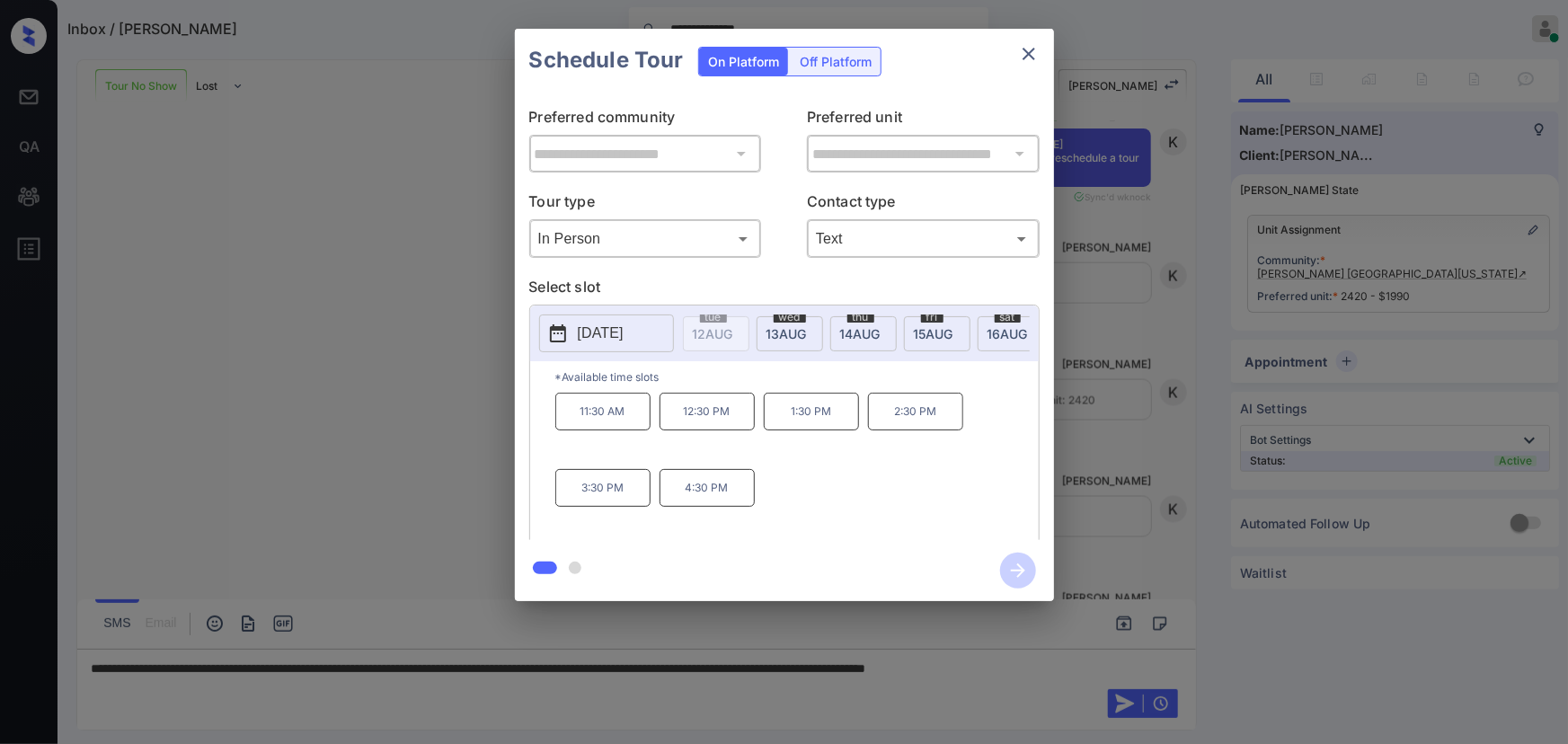
click at [849, 491] on div "11:30 AM 12:30 PM 1:30 PM 2:30 PM 3:30 PM 4:30 PM" at bounding box center [797, 465] width 484 height 144
click at [711, 496] on p "4:30 PM" at bounding box center [707, 488] width 95 height 38
click at [1025, 575] on icon "button" at bounding box center [1017, 570] width 36 height 36
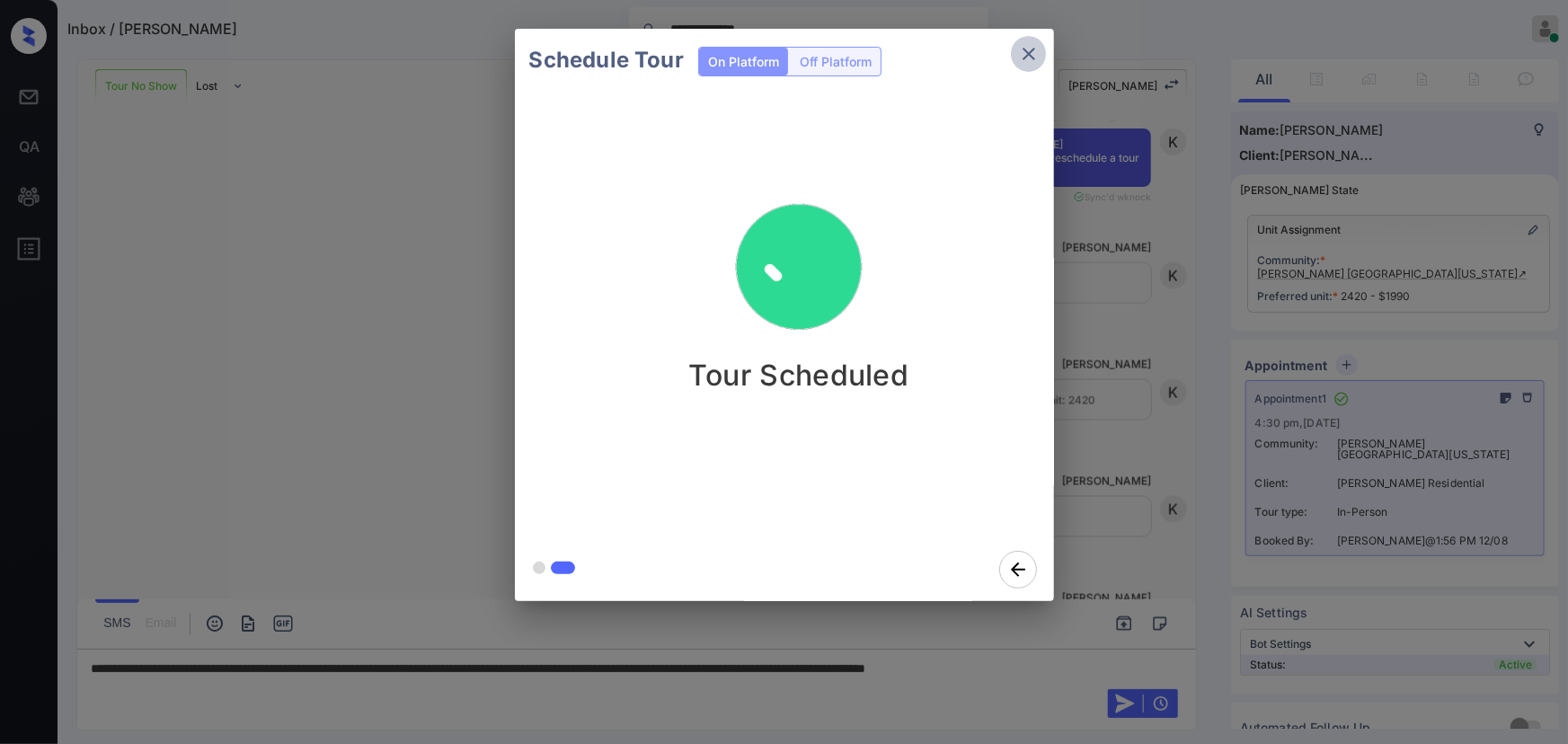
click at [1029, 51] on icon "close" at bounding box center [1029, 53] width 21 height 21
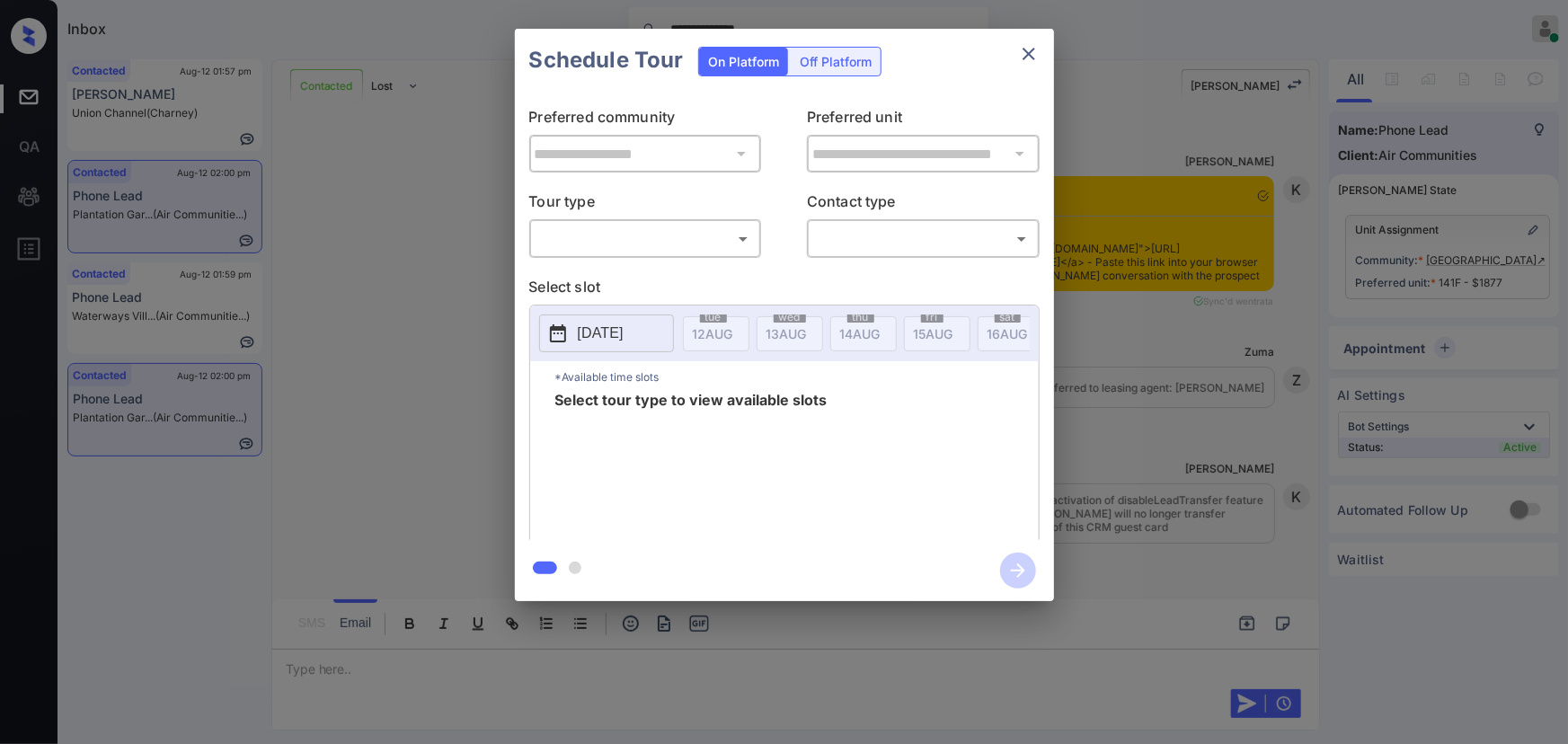
scroll to position [2642, 0]
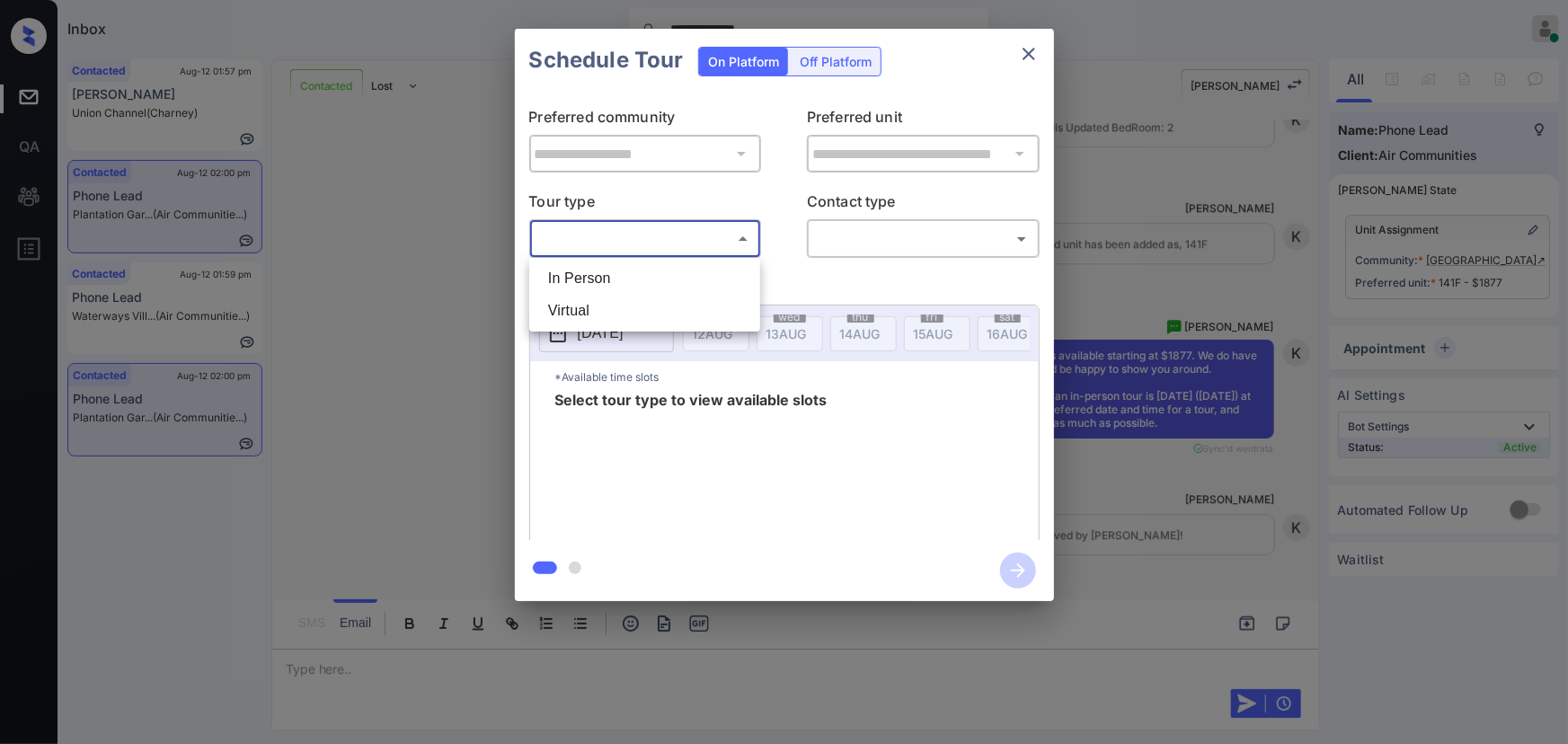
click at [628, 239] on body "**********" at bounding box center [784, 372] width 1568 height 744
drag, startPoint x: 607, startPoint y: 279, endPoint x: 753, endPoint y: 246, distance: 149.7
click at [610, 278] on li "In Person" at bounding box center [644, 278] width 222 height 32
type input "********"
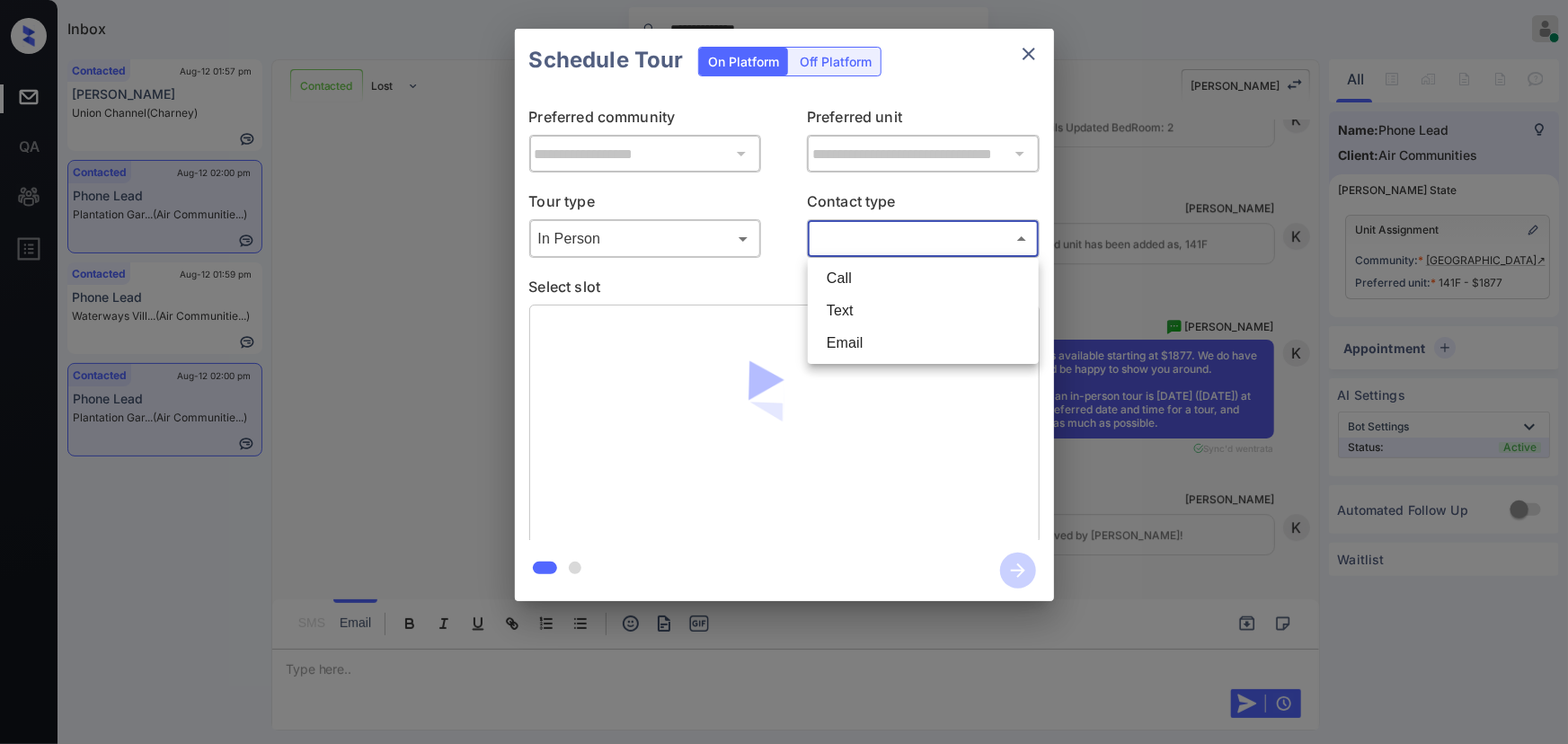
click at [875, 239] on body "**********" at bounding box center [784, 372] width 1568 height 744
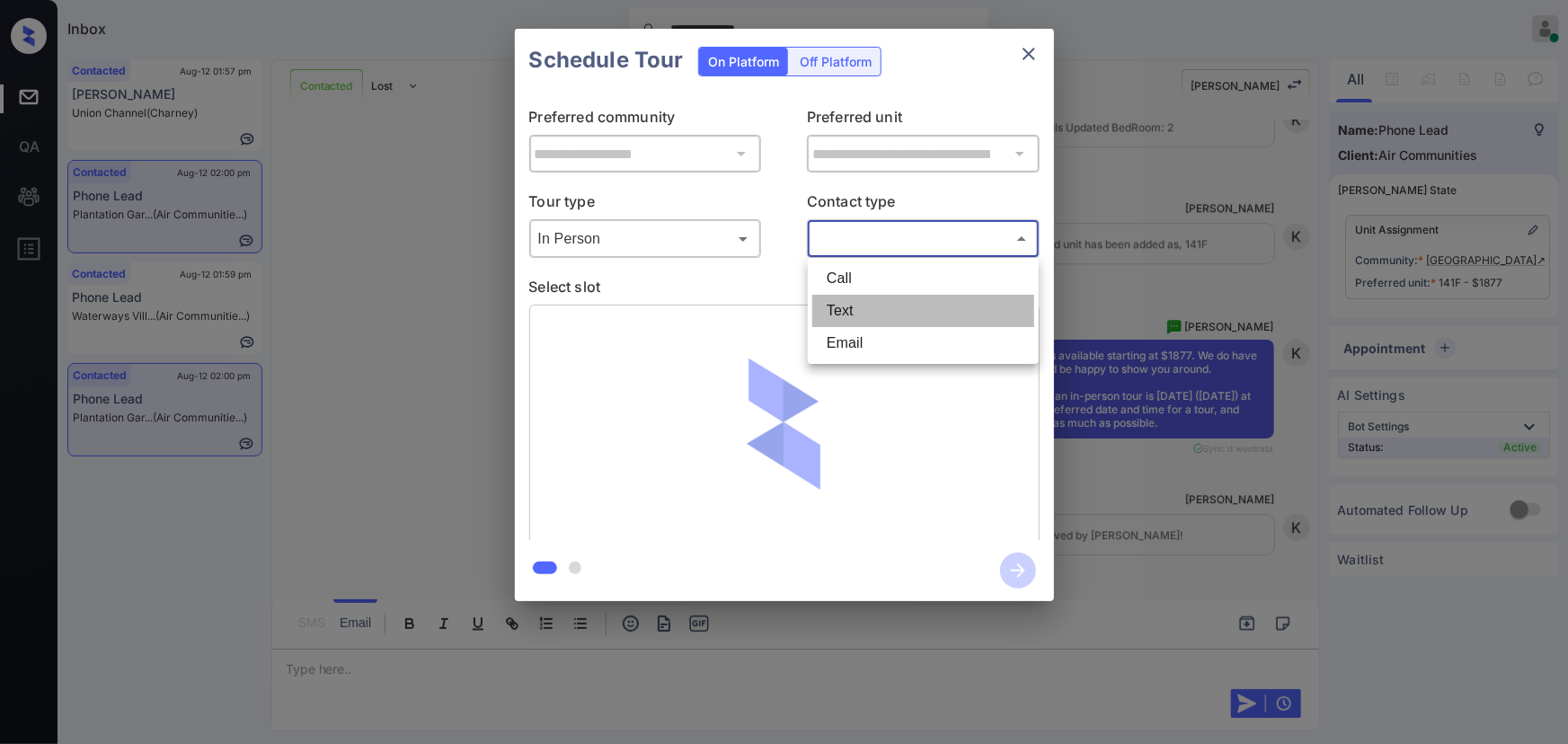
click at [840, 305] on li "Text" at bounding box center [923, 310] width 222 height 32
type input "****"
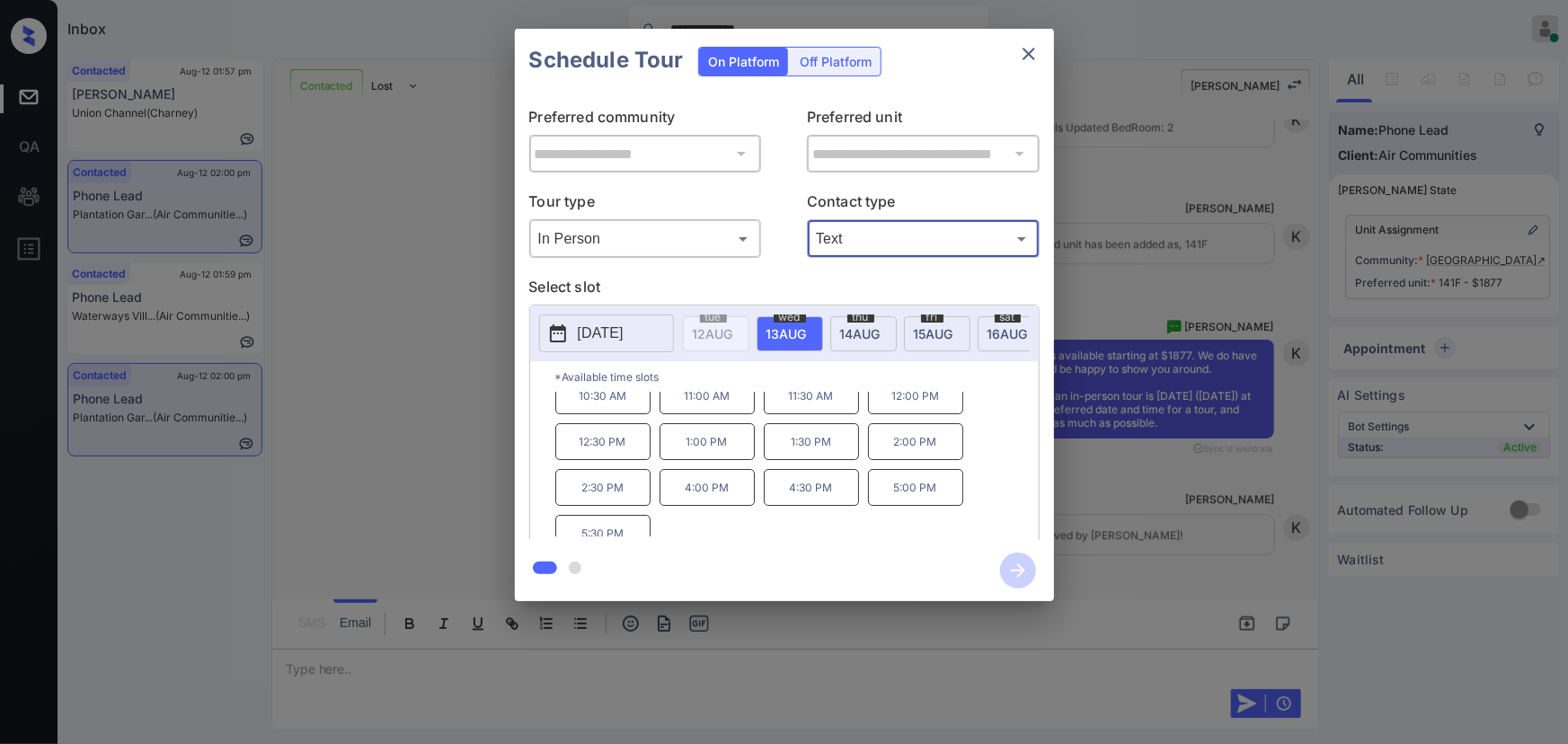
scroll to position [30, 0]
copy p "5:30 PM"
drag, startPoint x: 626, startPoint y: 520, endPoint x: 557, endPoint y: 522, distance: 69.0
click at [557, 522] on p "5:30 PM" at bounding box center [603, 519] width 95 height 37
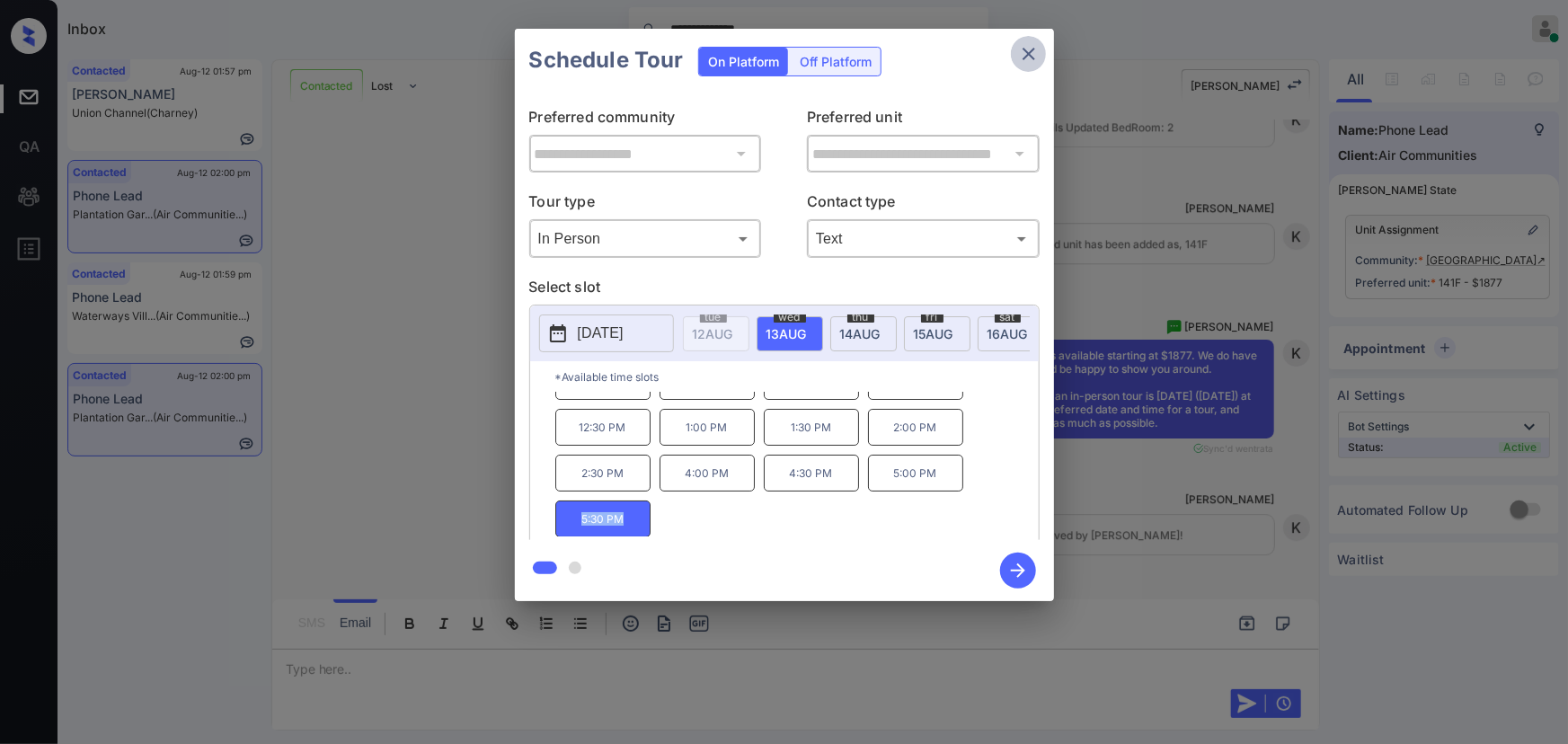
click at [1024, 56] on icon "close" at bounding box center [1028, 53] width 13 height 13
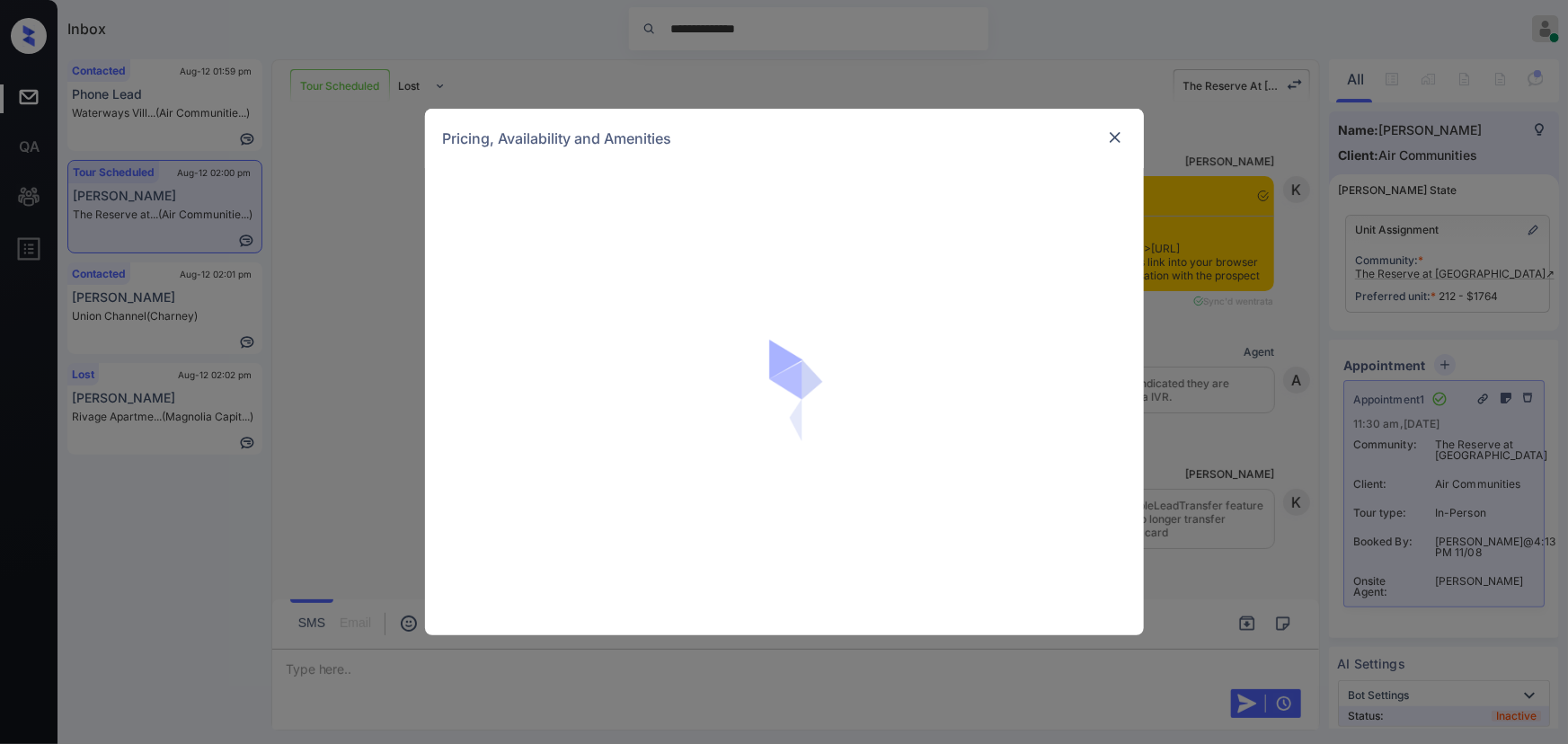
scroll to position [11070, 0]
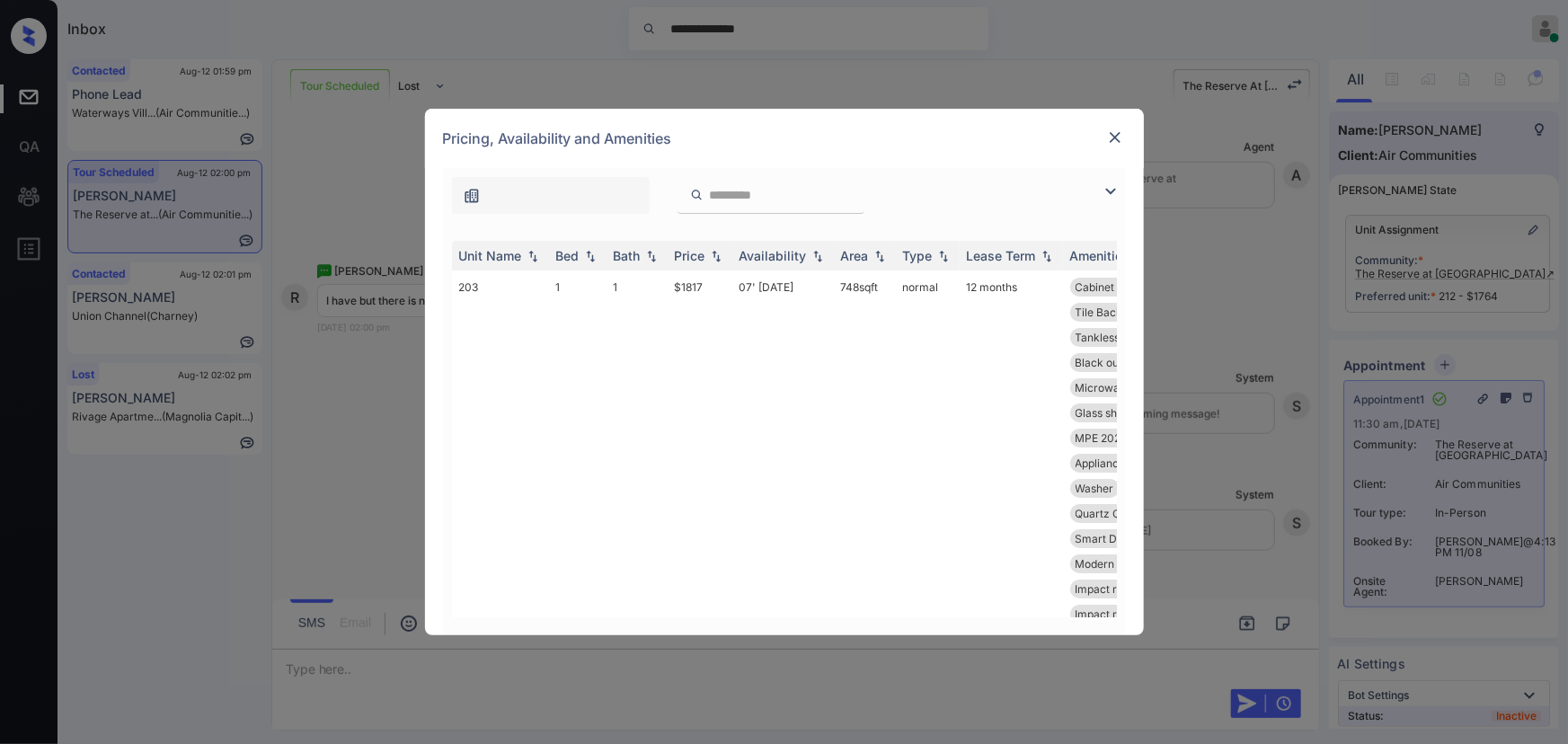
click at [1108, 189] on img at bounding box center [1110, 191] width 21 height 21
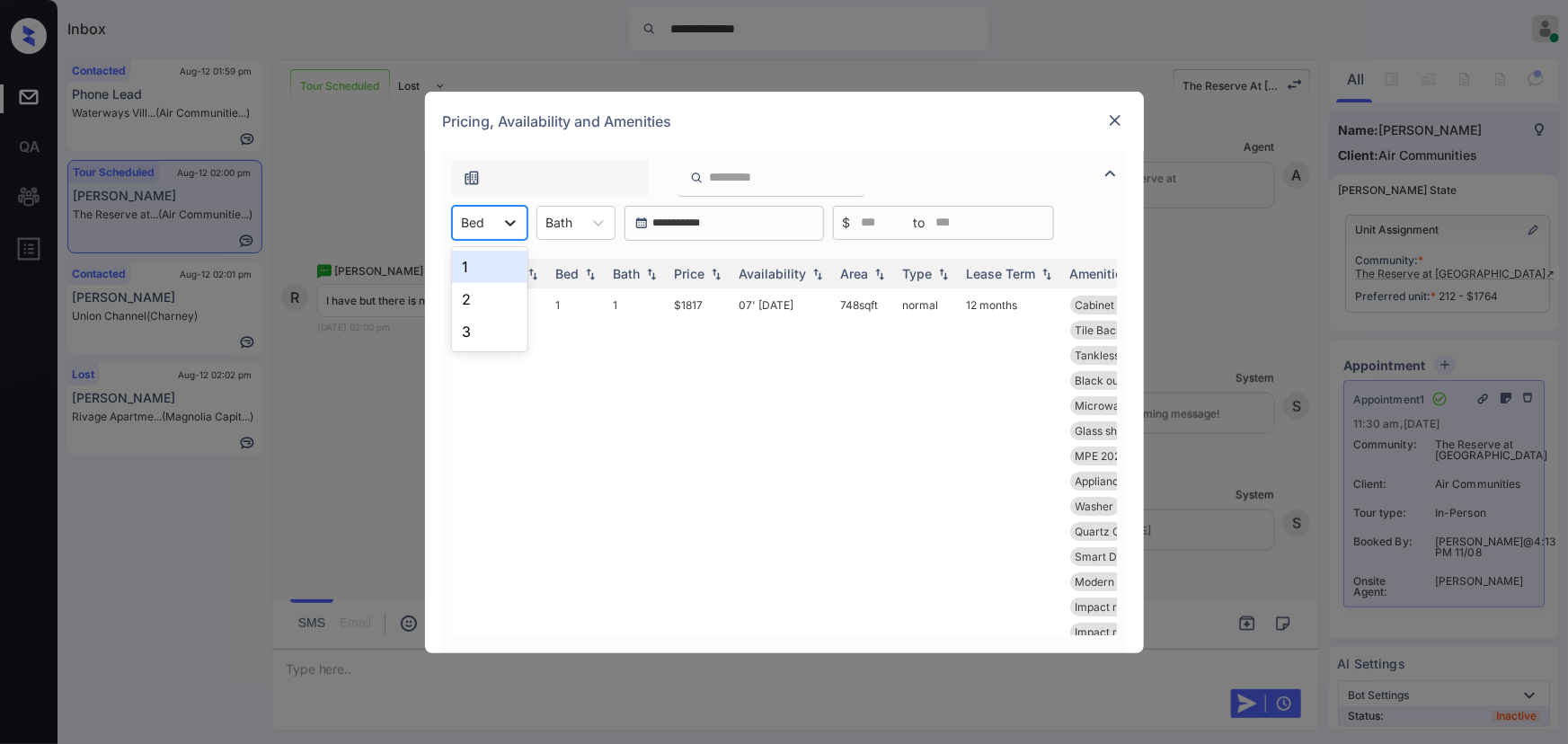
click at [511, 219] on icon at bounding box center [510, 223] width 18 height 18
click at [1108, 114] on img at bounding box center [1115, 120] width 18 height 18
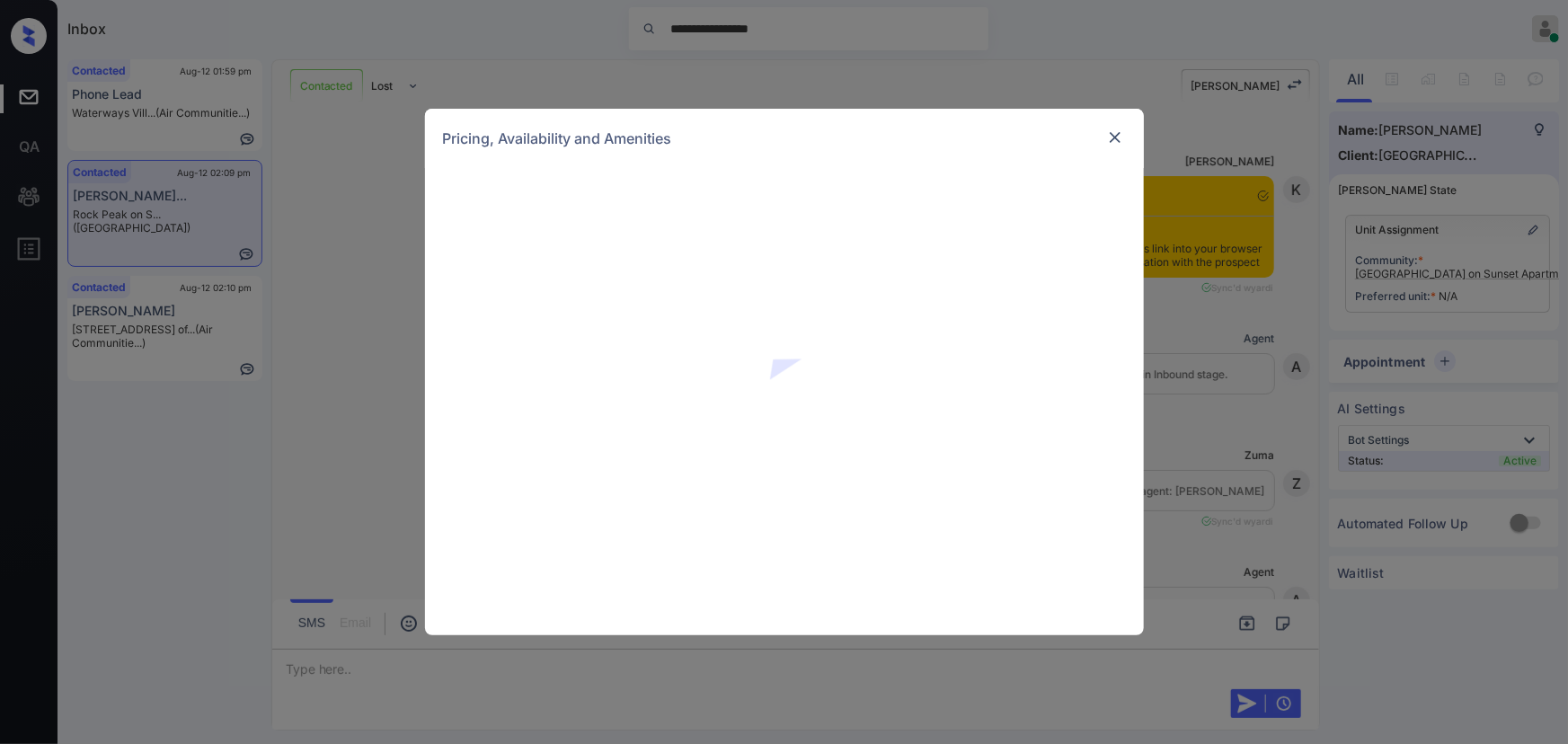
scroll to position [888, 0]
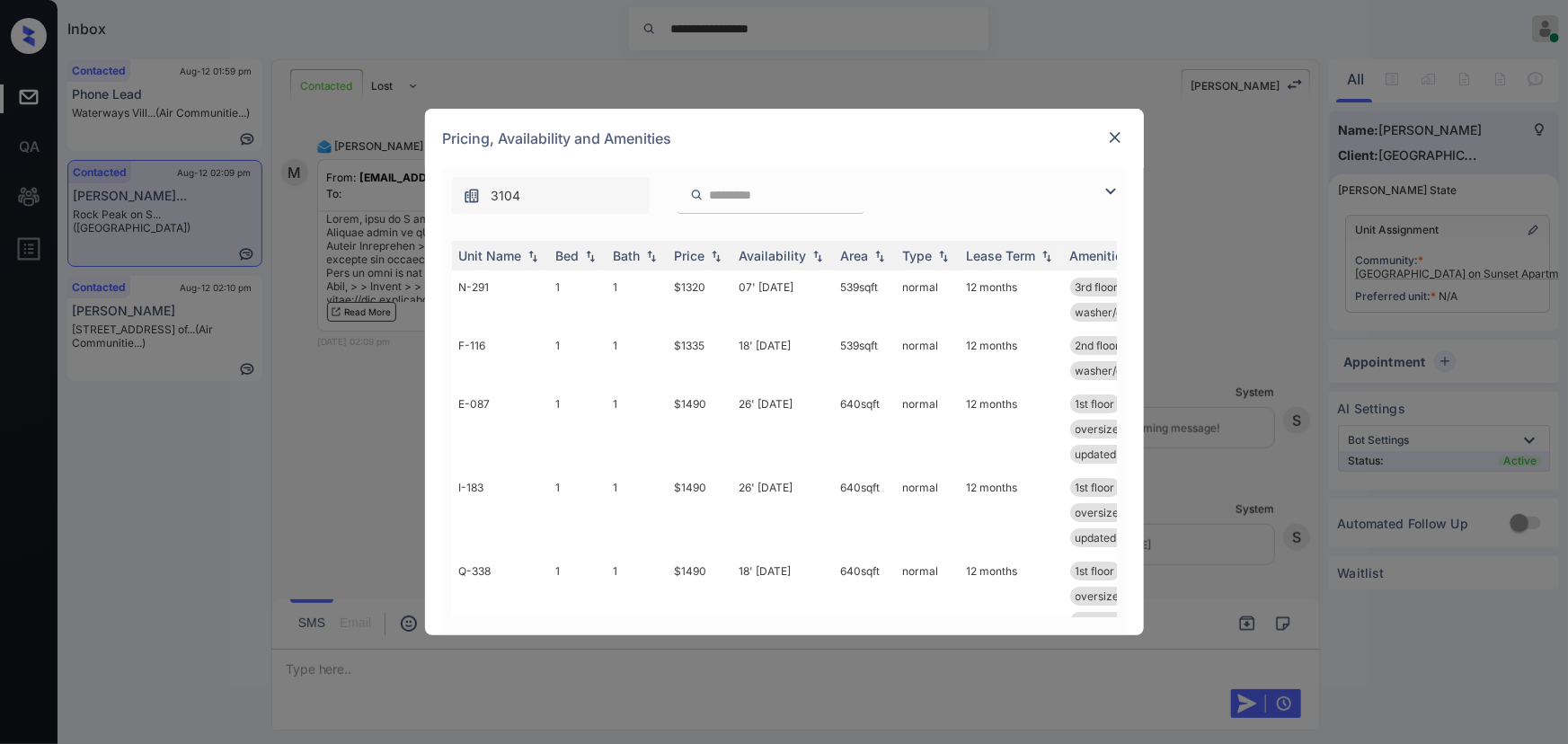
click at [1116, 141] on img at bounding box center [1115, 138] width 18 height 18
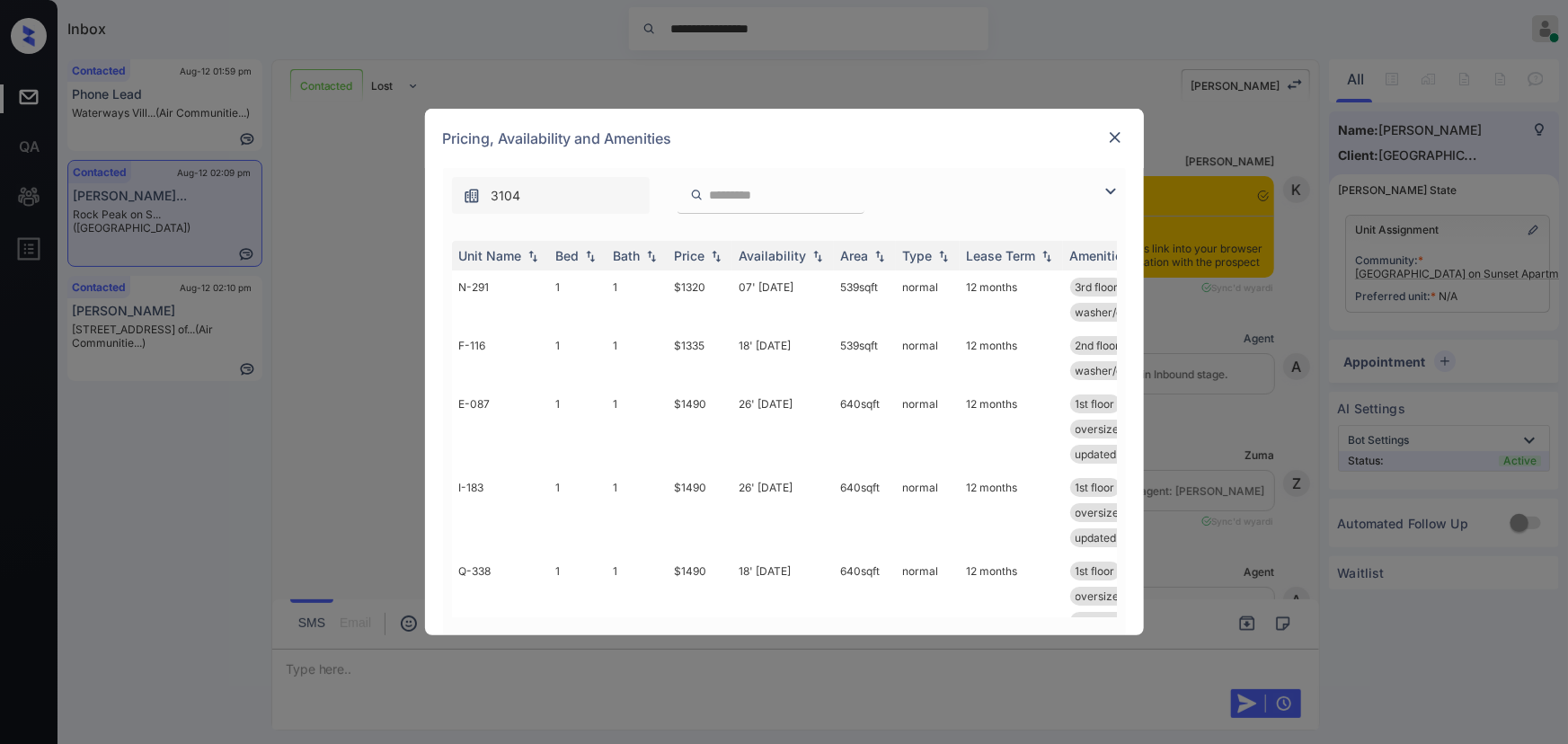
scroll to position [888, 0]
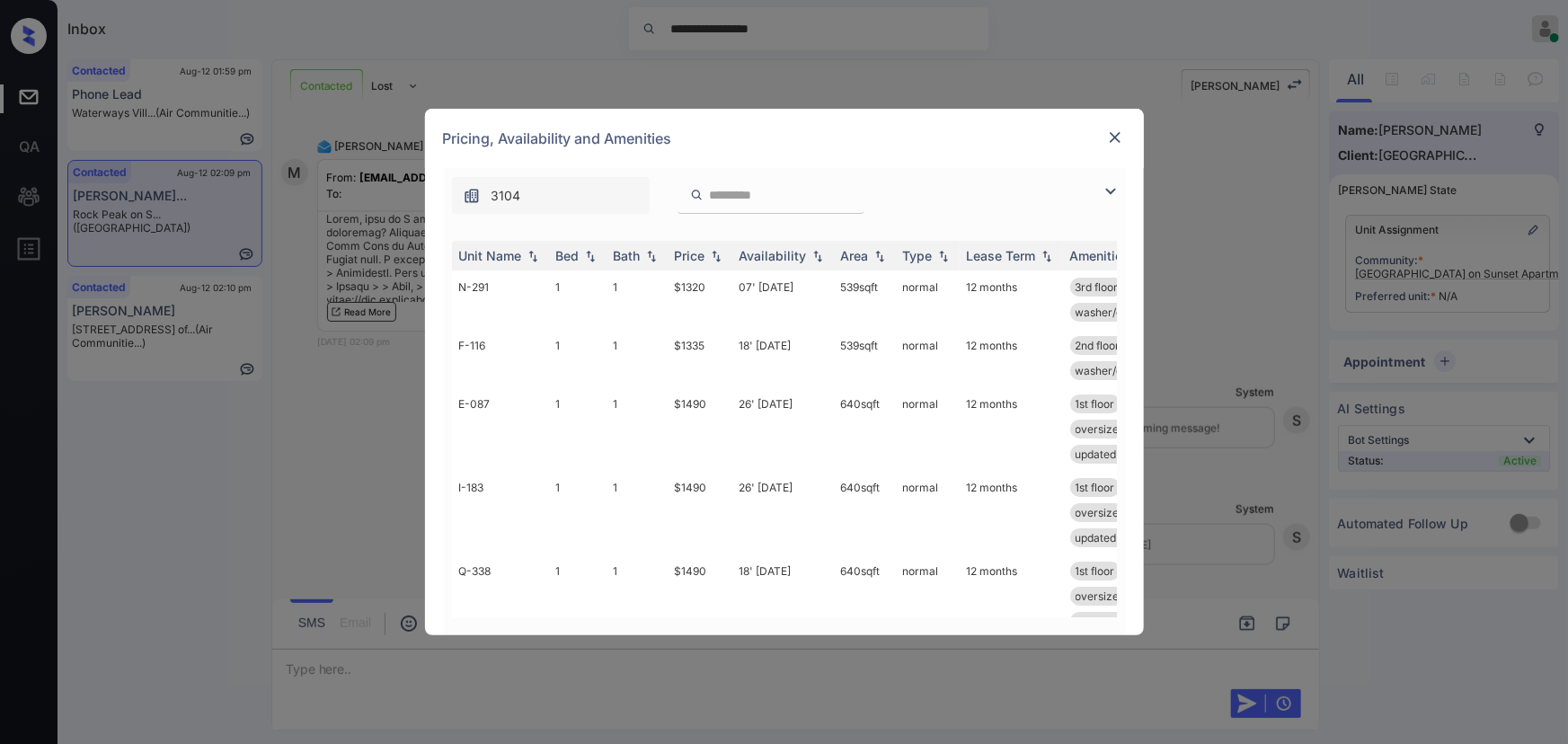
click at [1105, 190] on img at bounding box center [1110, 191] width 21 height 21
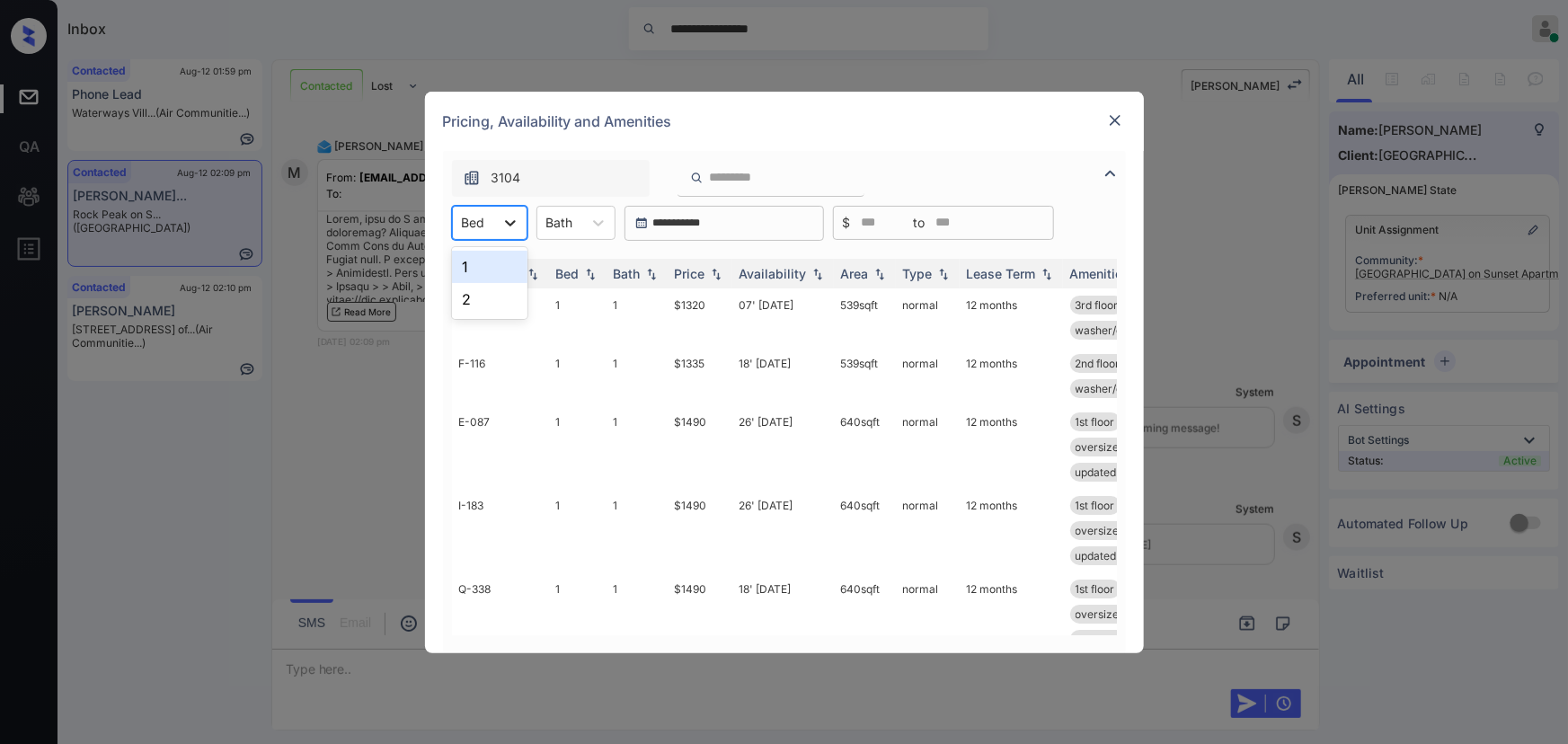
click at [496, 218] on div at bounding box center [510, 222] width 32 height 32
click at [469, 300] on div "2" at bounding box center [490, 299] width 76 height 32
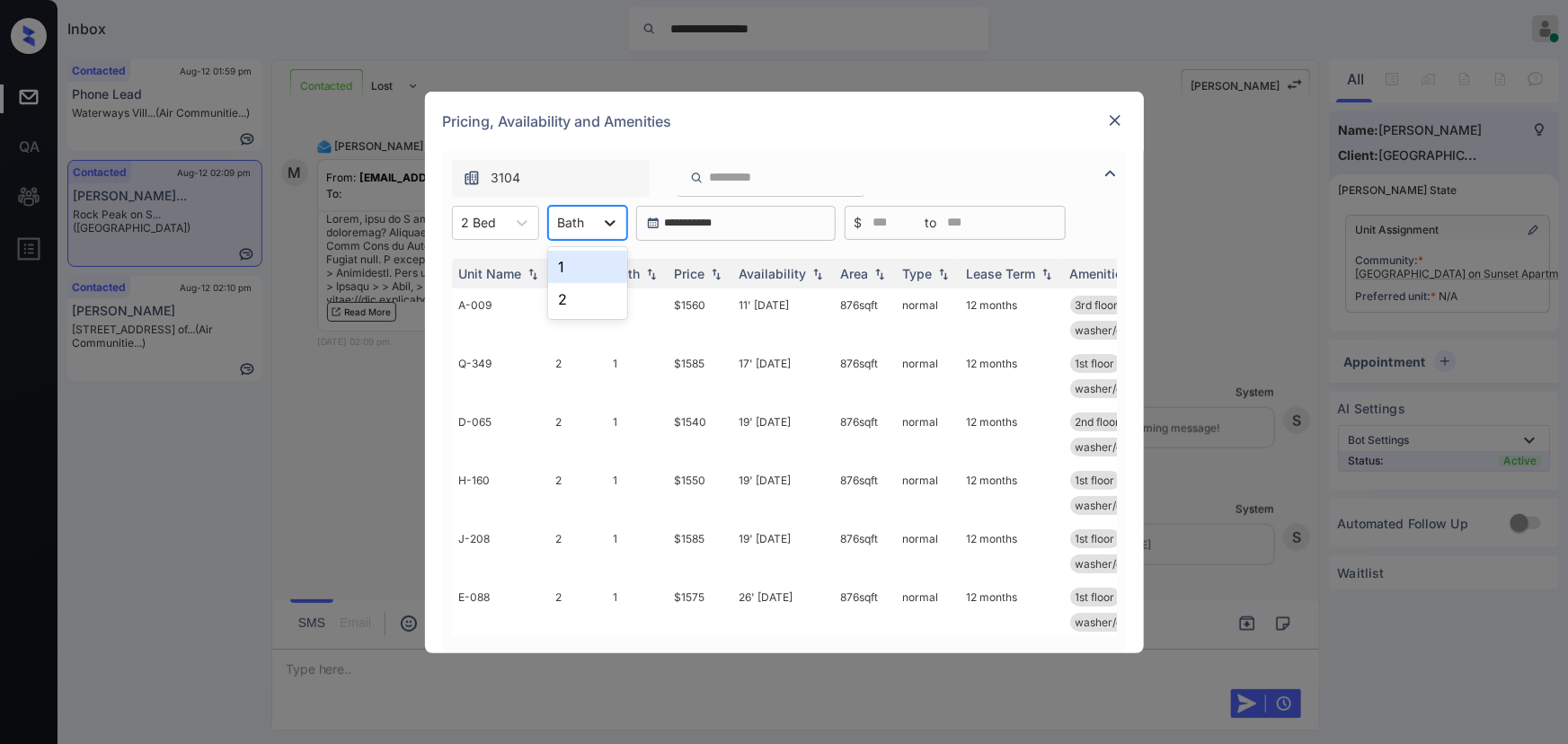
click at [593, 217] on div at bounding box center [609, 222] width 32 height 32
click at [568, 302] on div "2" at bounding box center [588, 299] width 80 height 32
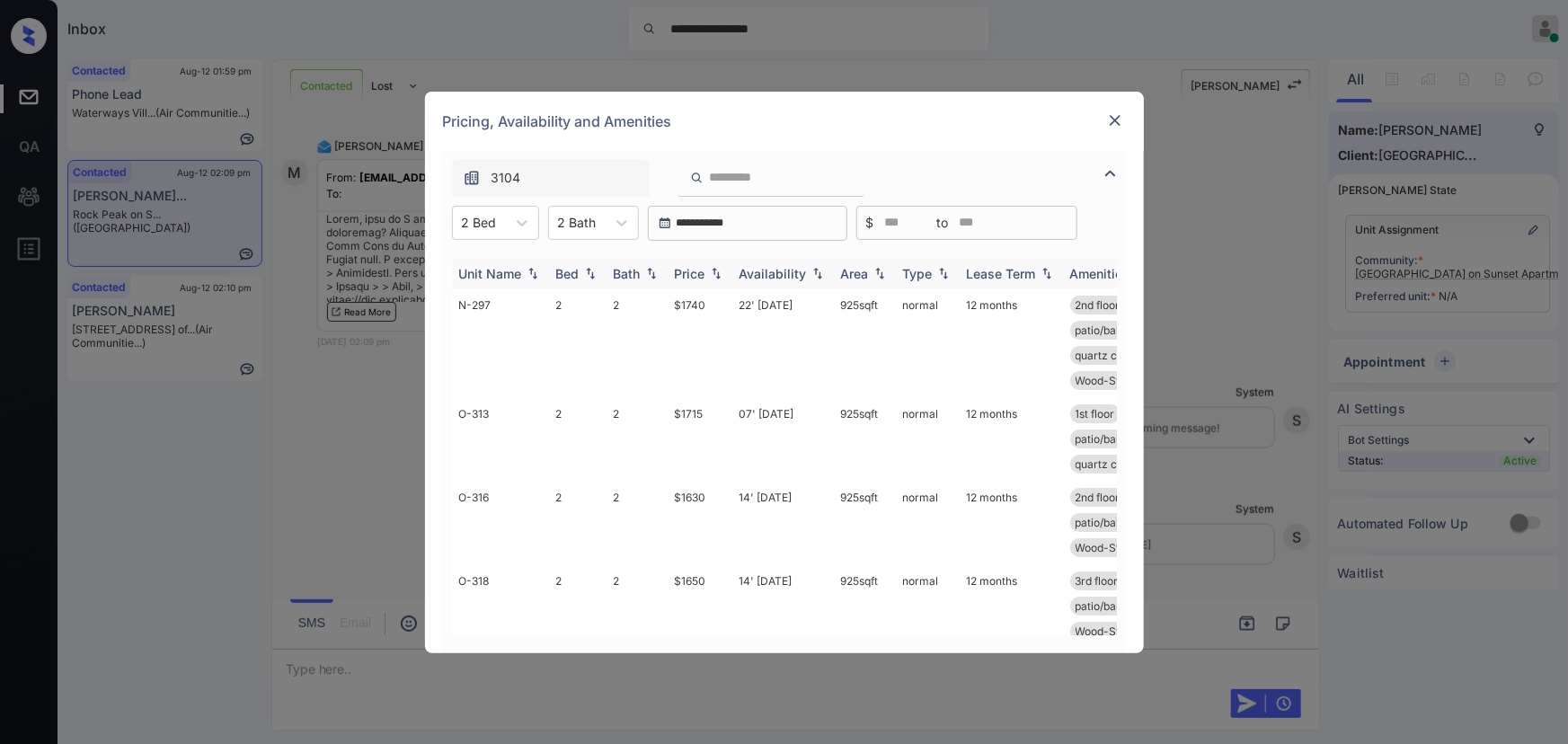
click at [710, 275] on img at bounding box center [716, 273] width 18 height 13
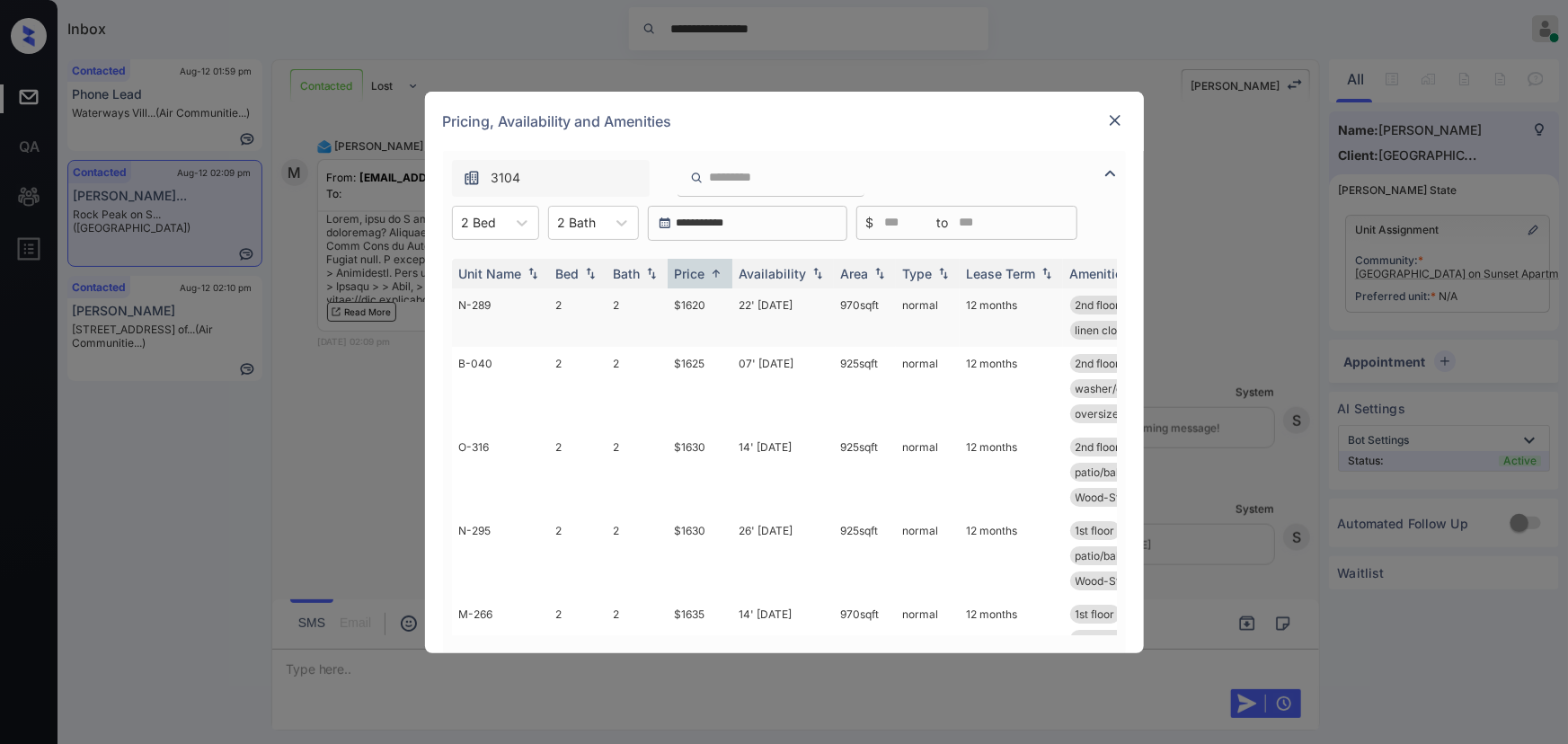
click at [802, 303] on td "22' [DATE]" at bounding box center [783, 317] width 102 height 58
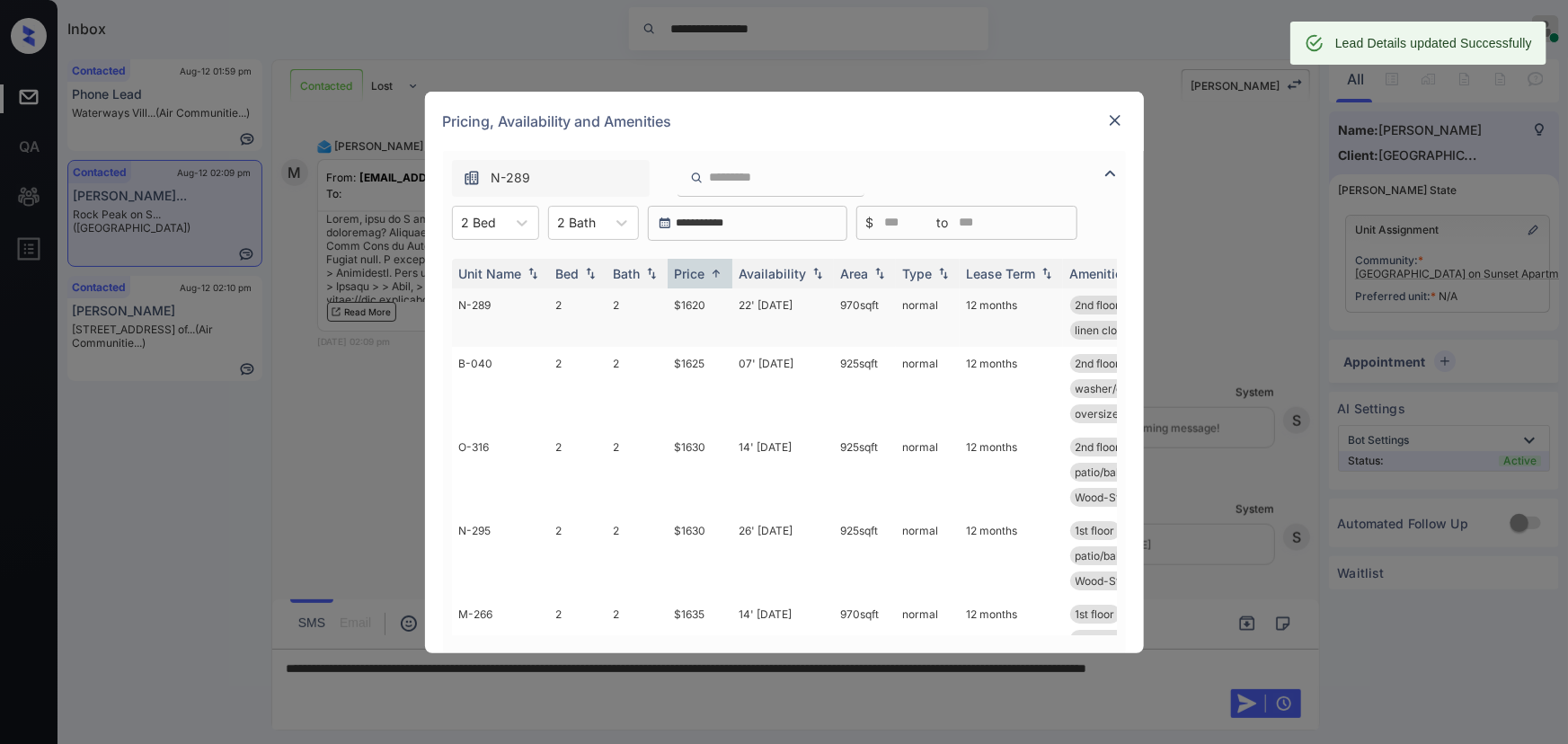
copy td "70 sqft"
copy td "970 sqft"
drag, startPoint x: 885, startPoint y: 311, endPoint x: 840, endPoint y: 306, distance: 45.3
click at [840, 306] on td "970 sqft" at bounding box center [865, 317] width 62 height 58
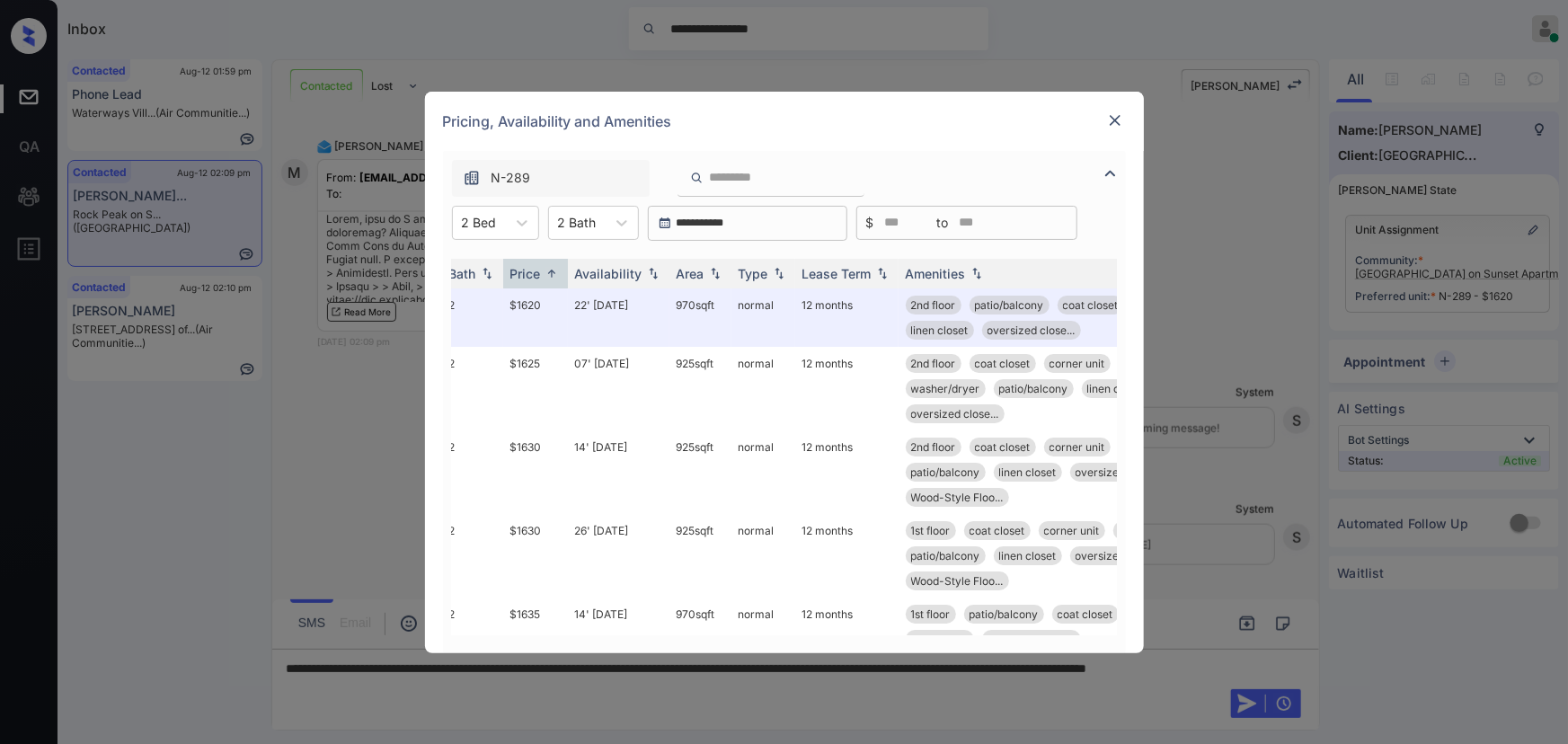
scroll to position [0, 167]
click at [1113, 119] on img at bounding box center [1115, 120] width 18 height 18
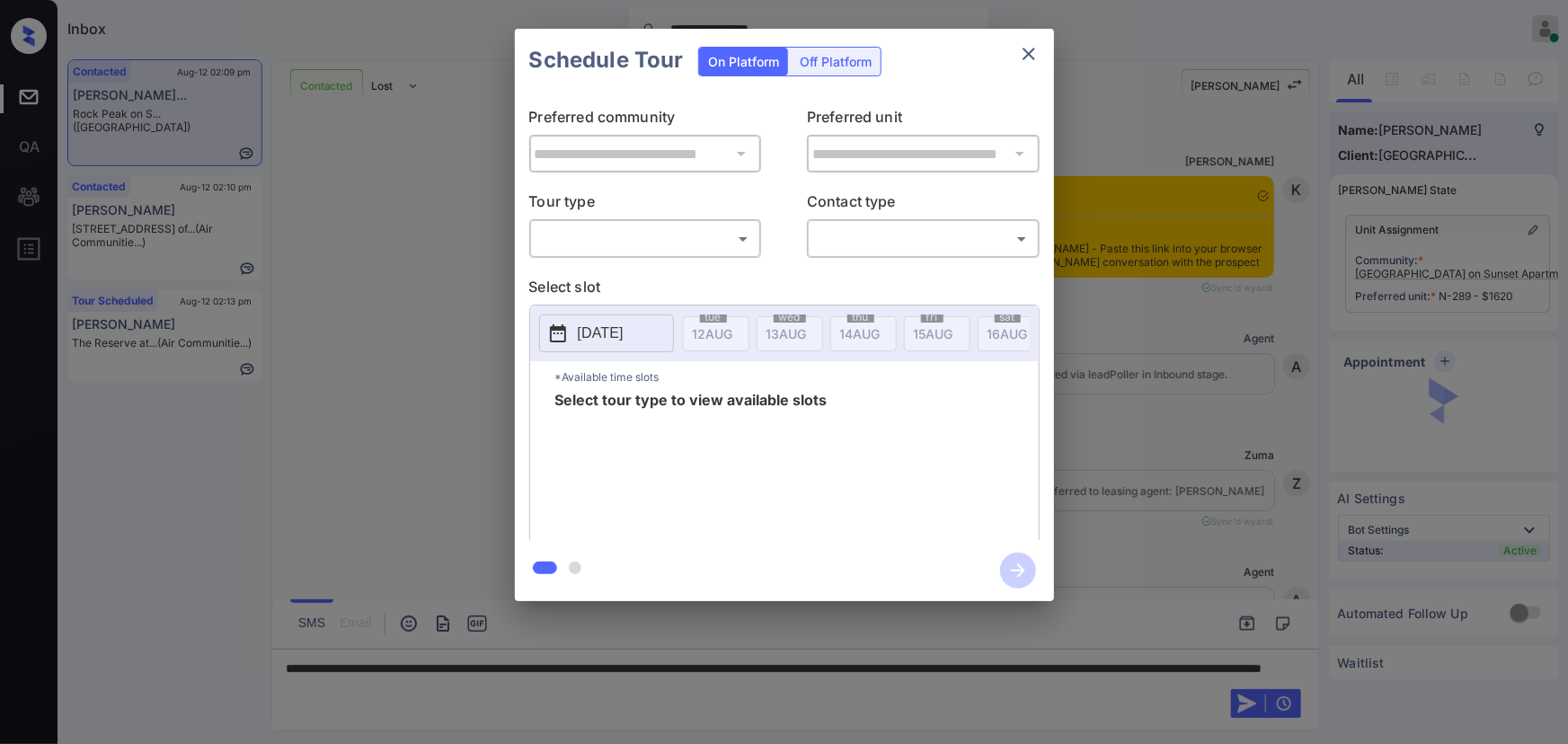
scroll to position [888, 0]
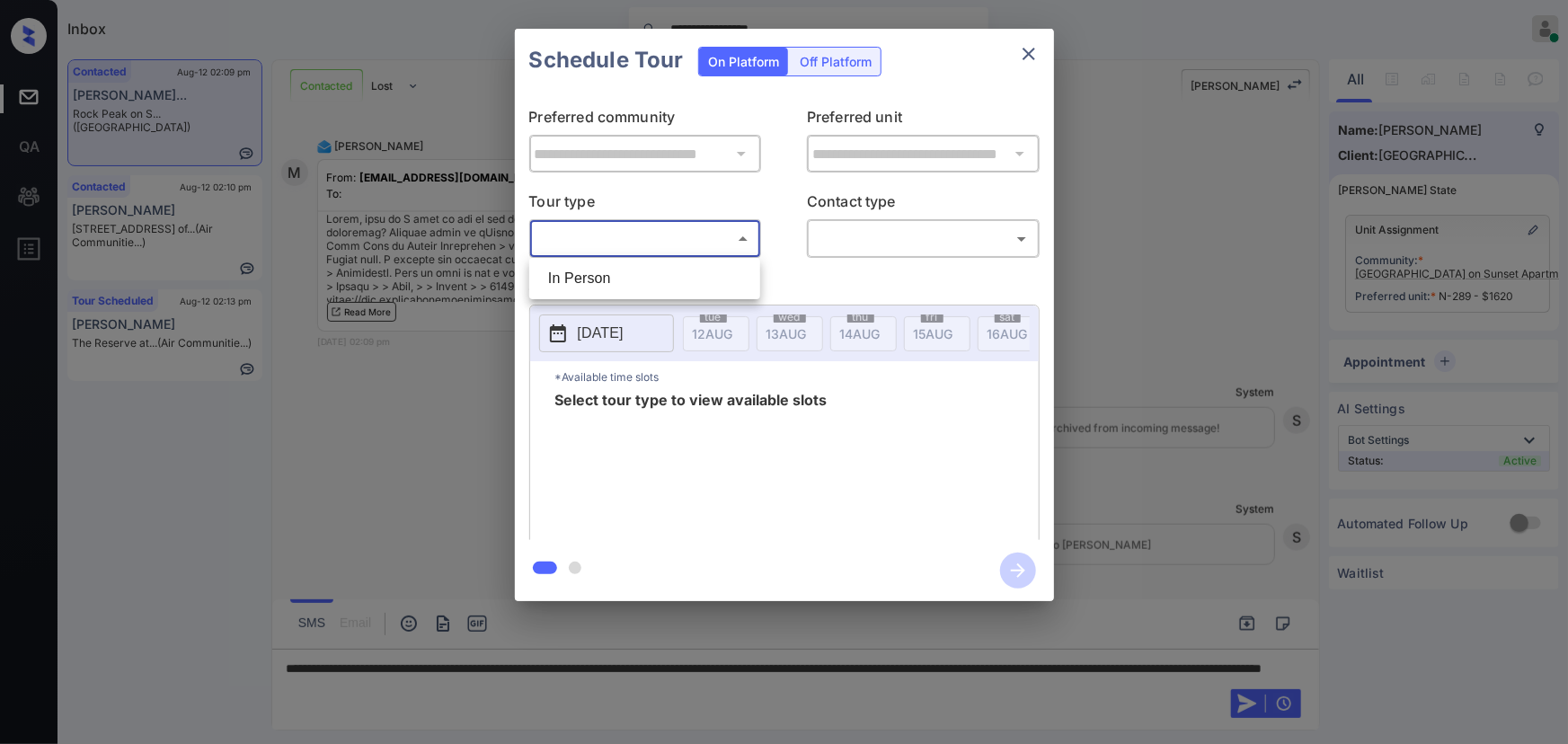
click at [647, 243] on body "**********" at bounding box center [784, 372] width 1568 height 744
click at [624, 288] on li "In Person" at bounding box center [644, 278] width 222 height 32
type input "********"
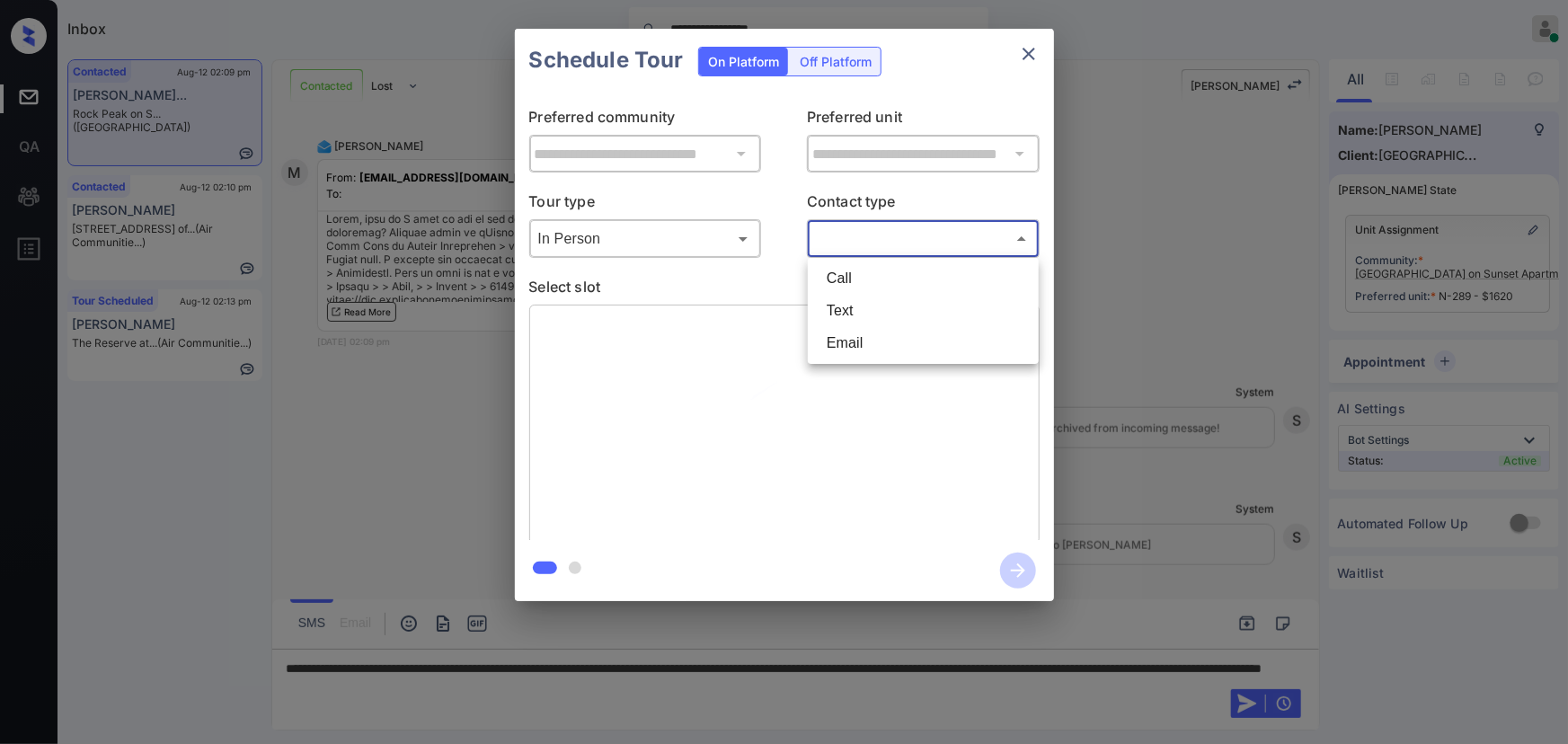
click at [913, 249] on body "**********" at bounding box center [784, 372] width 1568 height 744
click at [870, 313] on li "Text" at bounding box center [923, 310] width 222 height 32
type input "****"
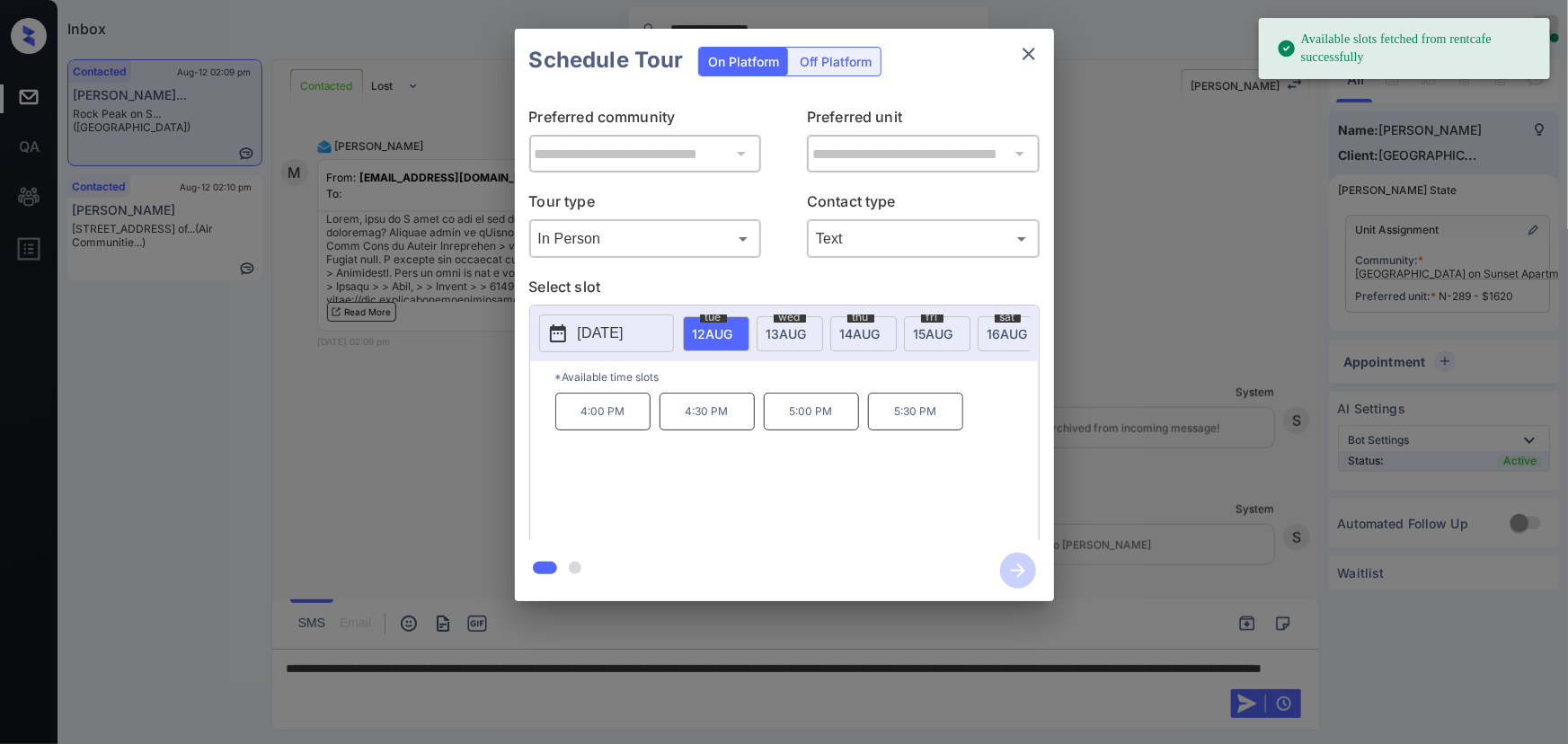
click at [733, 331] on span "[DATE]" at bounding box center [713, 334] width 41 height 16
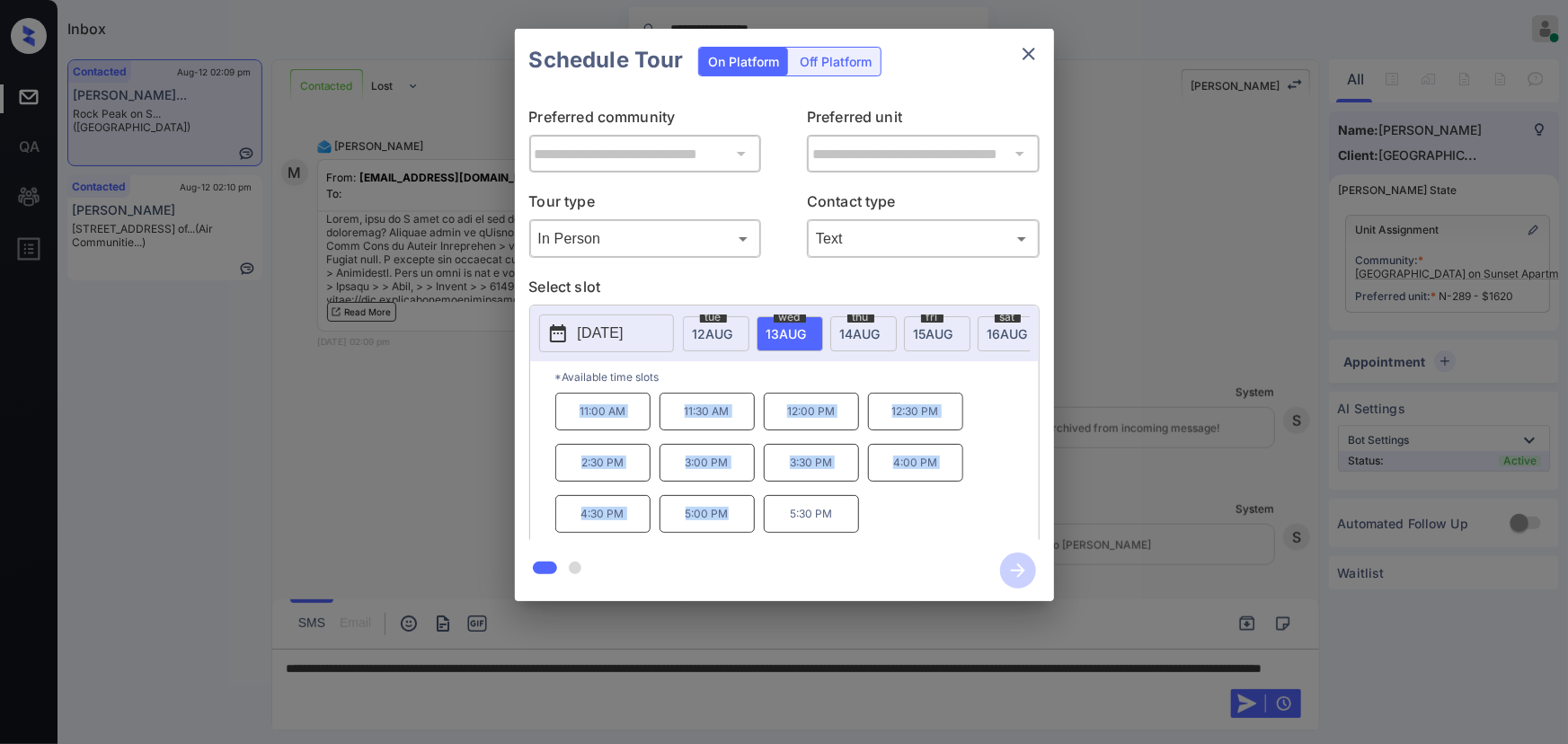
copy div "11:00 AM 11:30 AM 12:00 PM 12:30 PM 2:30 PM 3:00 PM 3:30 PM 4:00 PM 4:30 PM 5:0…"
drag, startPoint x: 725, startPoint y: 521, endPoint x: 565, endPoint y: 428, distance: 185.1
click at [565, 428] on div "11:00 AM 11:30 AM 12:00 PM 12:30 PM 2:30 PM 3:00 PM 3:30 PM 4:00 PM 4:30 PM 5:0…" at bounding box center [797, 465] width 484 height 144
click at [651, 685] on div at bounding box center [784, 372] width 1568 height 744
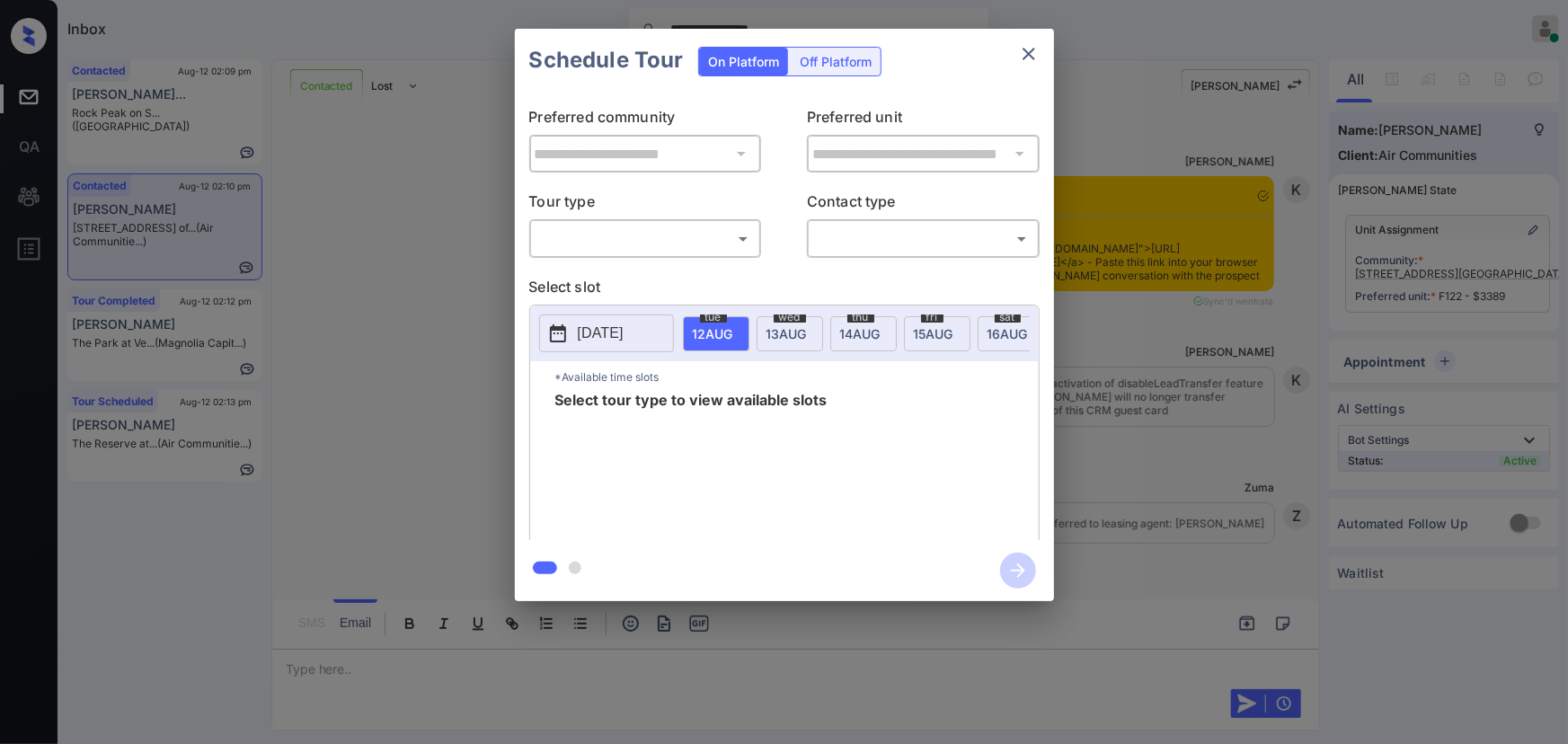
scroll to position [1543, 0]
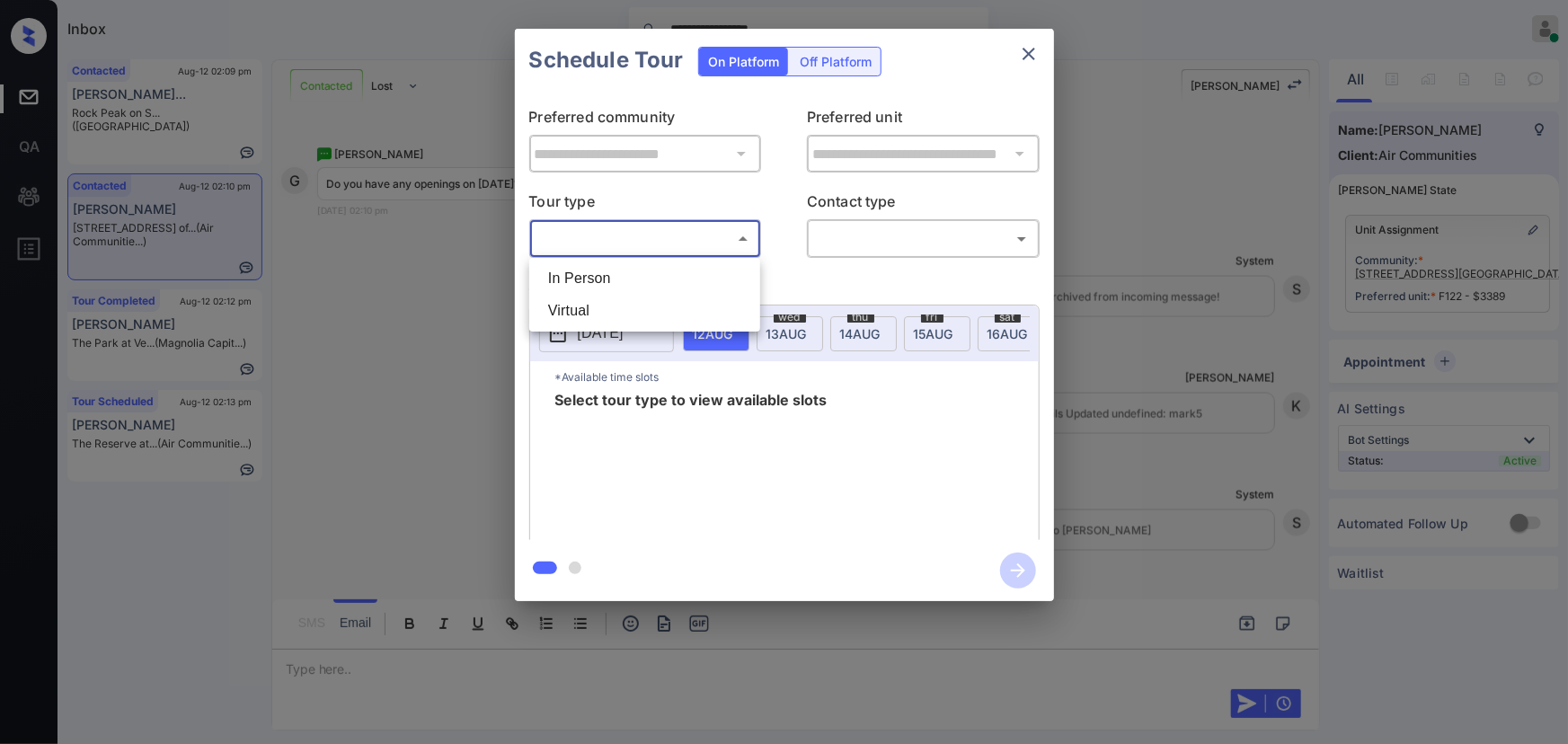
click at [656, 233] on body "**********" at bounding box center [784, 372] width 1568 height 744
drag, startPoint x: 614, startPoint y: 281, endPoint x: 749, endPoint y: 258, distance: 136.9
click at [617, 280] on li "In Person" at bounding box center [644, 278] width 222 height 32
type input "********"
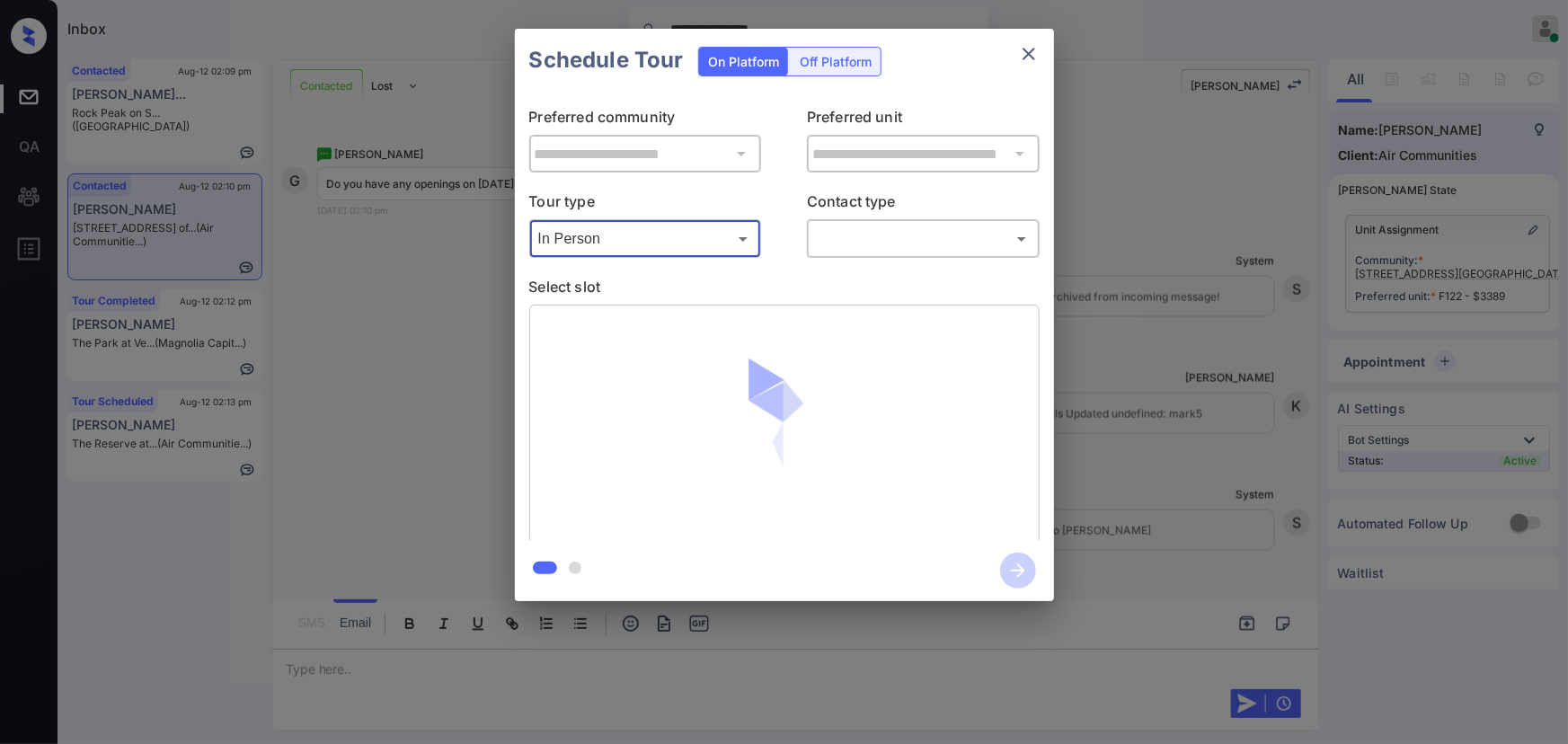
click at [826, 234] on body "**********" at bounding box center [784, 372] width 1568 height 744
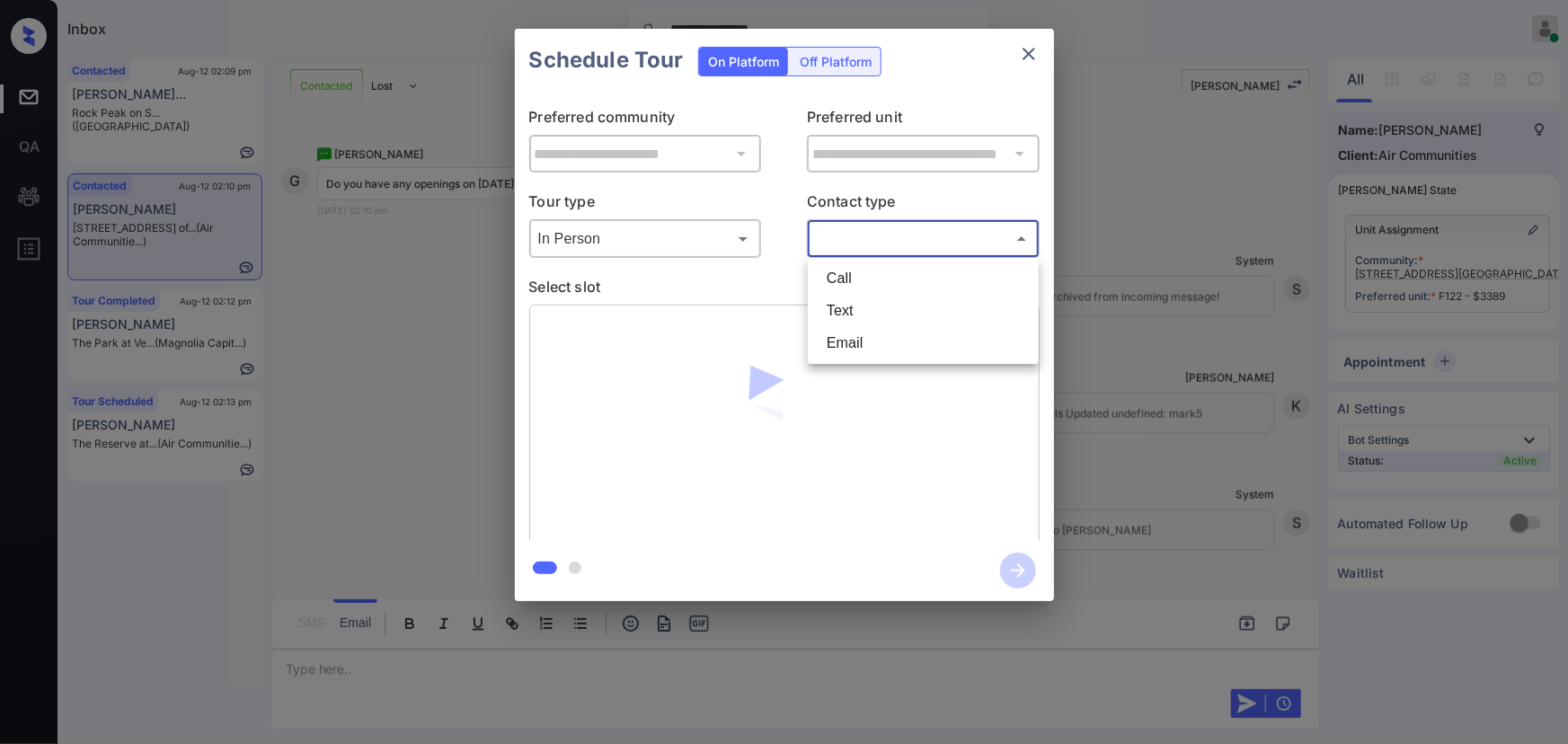
click at [831, 305] on li "Text" at bounding box center [923, 310] width 222 height 32
type input "****"
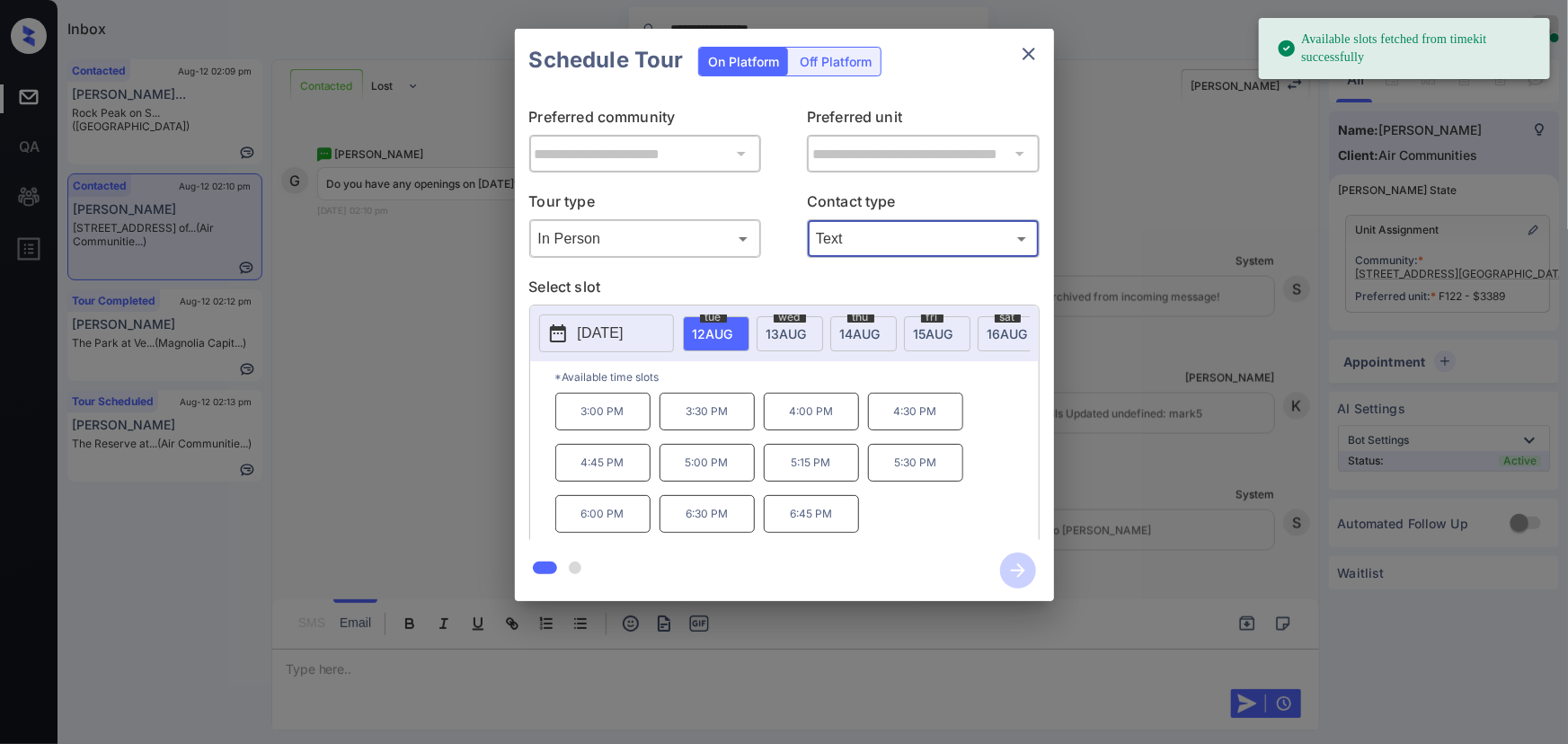
click at [733, 331] on span "[DATE]" at bounding box center [713, 334] width 41 height 16
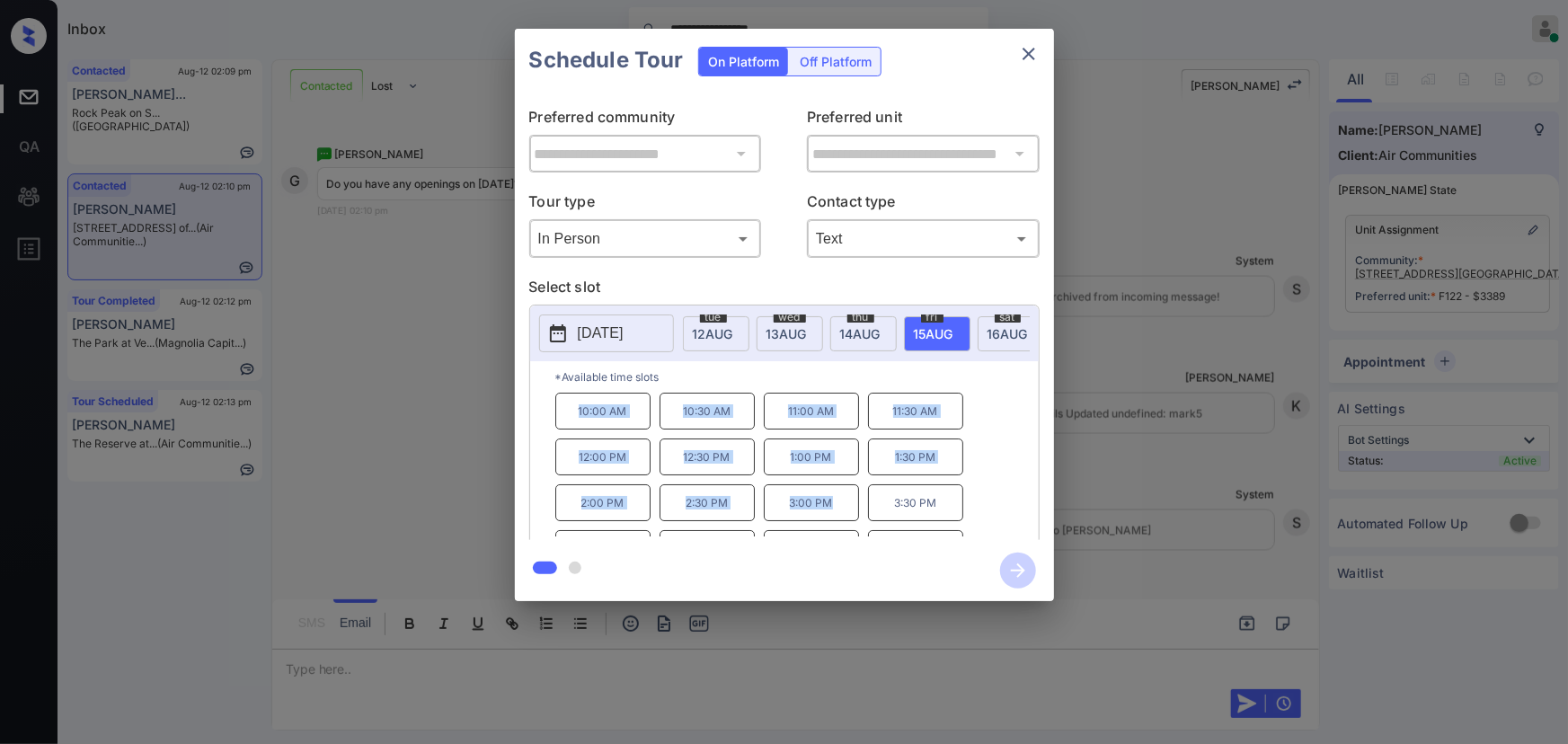
copy div "10:00 AM 10:30 AM 11:00 AM 11:30 AM 12:00 PM 12:30 PM 1:00 PM 1:30 PM 2:00 PM 2…"
drag, startPoint x: 829, startPoint y: 511, endPoint x: 539, endPoint y: 412, distance: 306.4
click at [542, 412] on div "*Available time slots 10:00 AM 10:30 AM 11:00 AM 11:30 AM 12:00 PM 12:30 PM 1:0…" at bounding box center [784, 453] width 508 height 184
click at [302, 610] on div "**********" at bounding box center [784, 315] width 1568 height 631
